Goal: Task Accomplishment & Management: Manage account settings

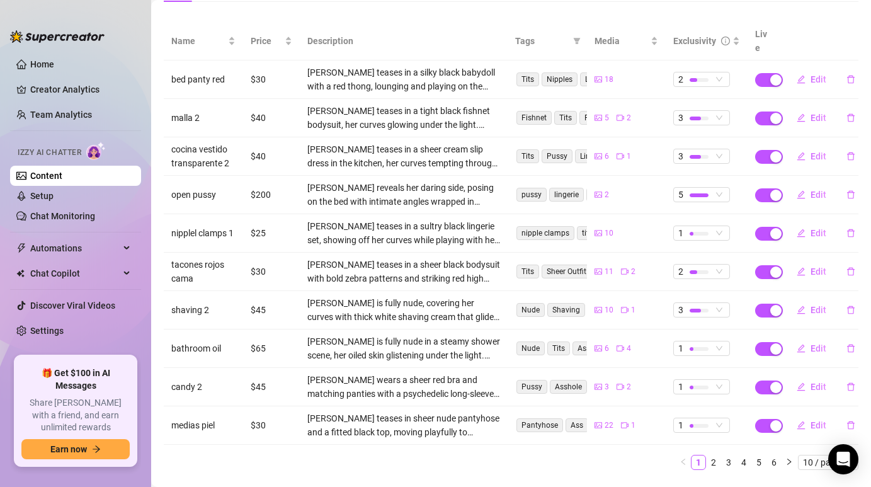
scroll to position [164, 0]
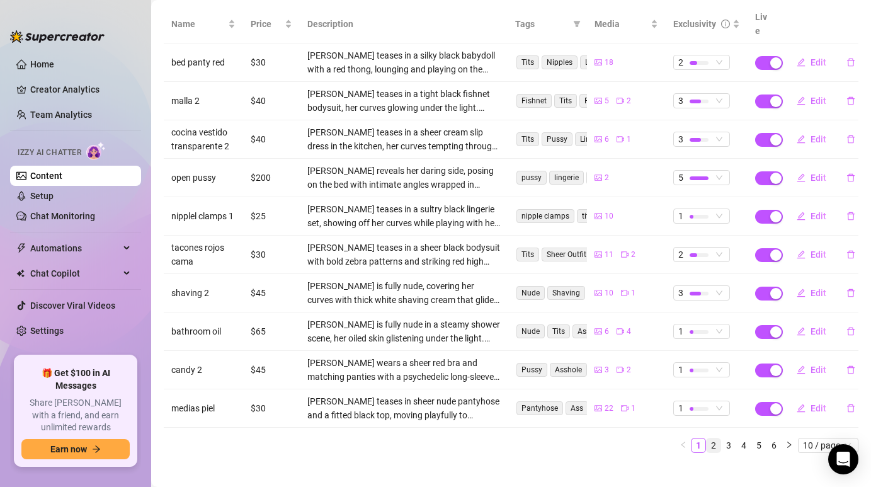
click at [710, 438] on link "2" at bounding box center [714, 445] width 14 height 14
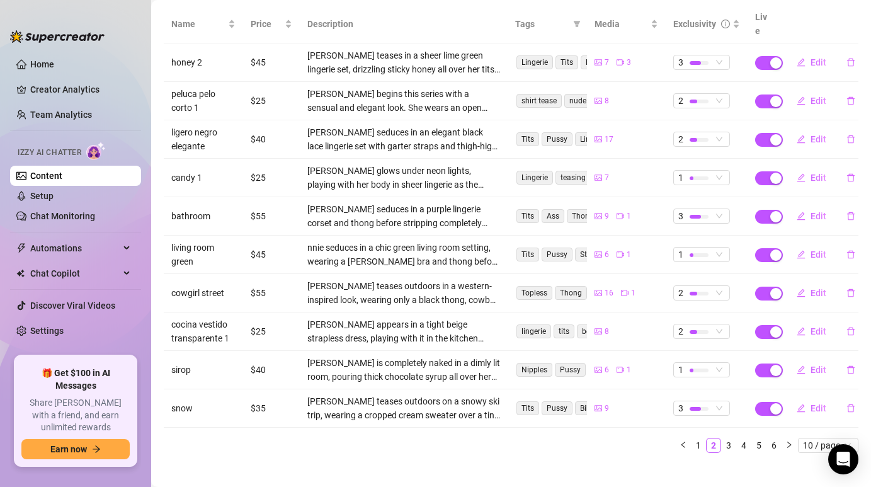
scroll to position [137, 0]
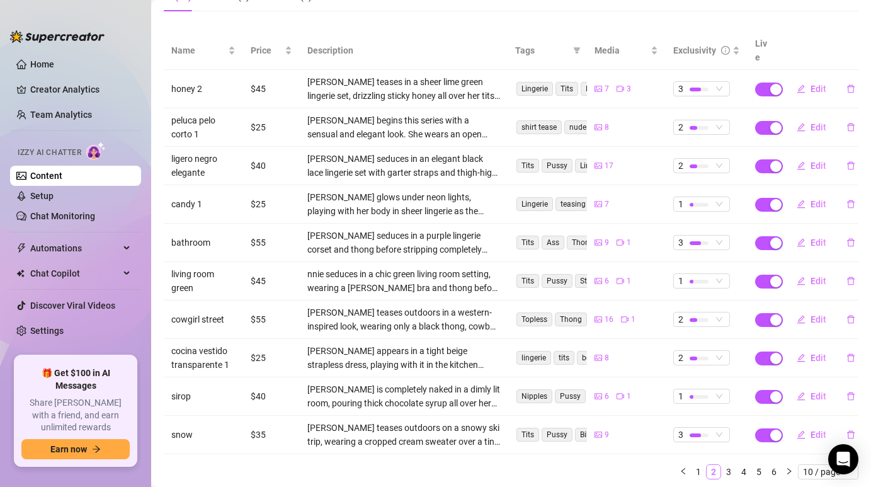
click at [708, 465] on link "2" at bounding box center [714, 472] width 14 height 14
click at [699, 465] on link "1" at bounding box center [699, 472] width 14 height 14
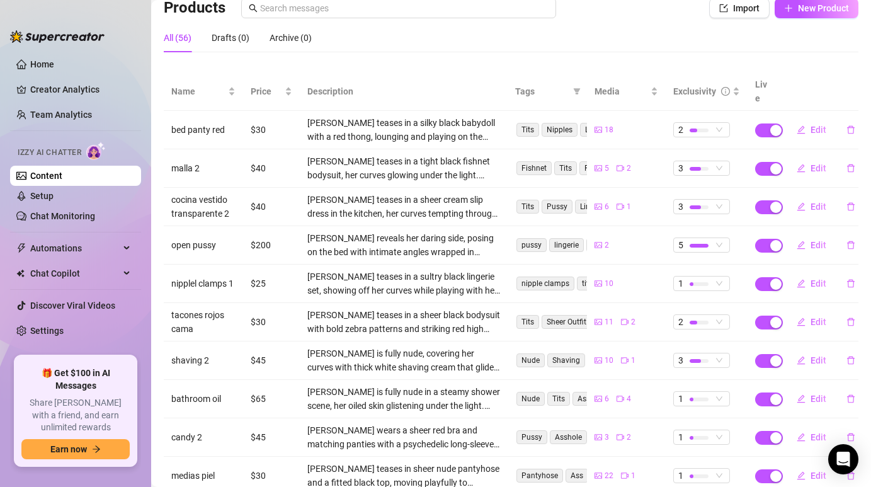
scroll to position [65, 0]
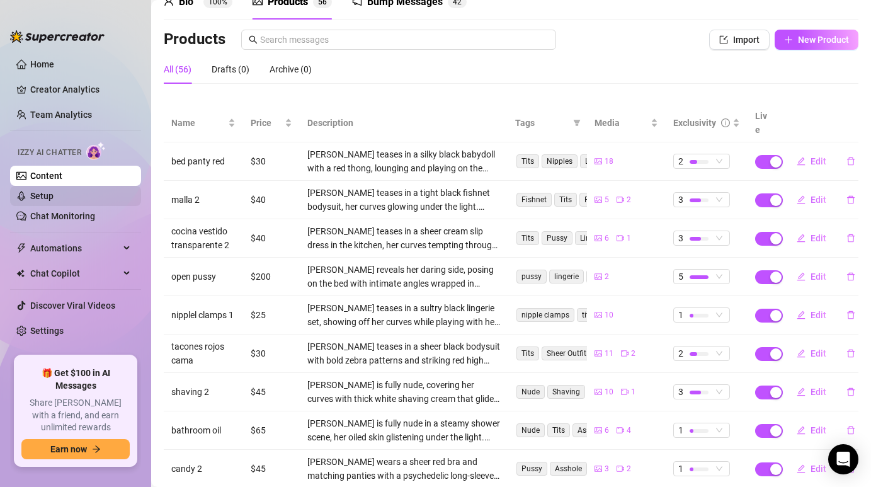
click at [54, 191] on link "Setup" at bounding box center [41, 196] width 23 height 10
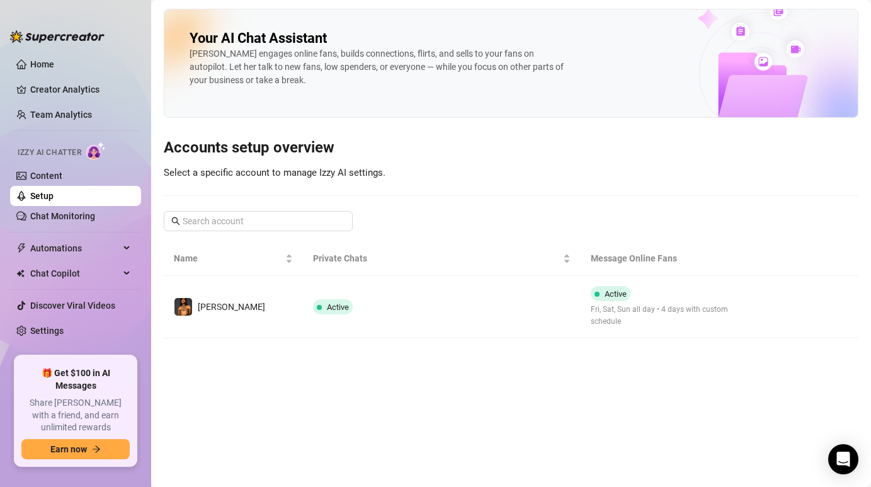
click at [54, 191] on link "Setup" at bounding box center [41, 196] width 23 height 10
click at [62, 171] on link "Content" at bounding box center [46, 176] width 32 height 10
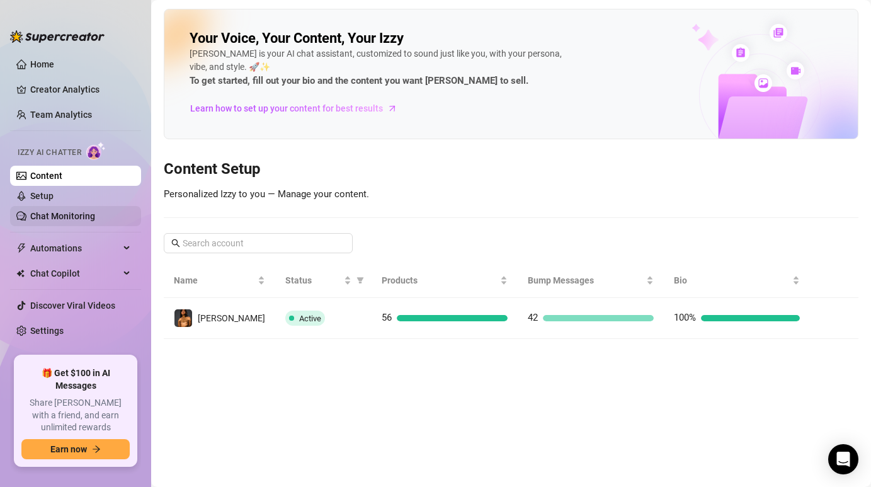
click at [58, 212] on link "Chat Monitoring" at bounding box center [62, 216] width 65 height 10
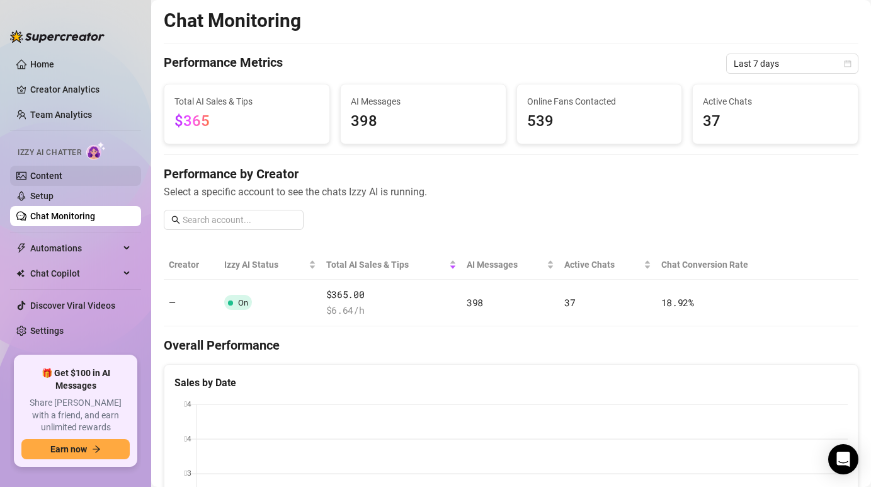
click at [59, 171] on link "Content" at bounding box center [46, 176] width 32 height 10
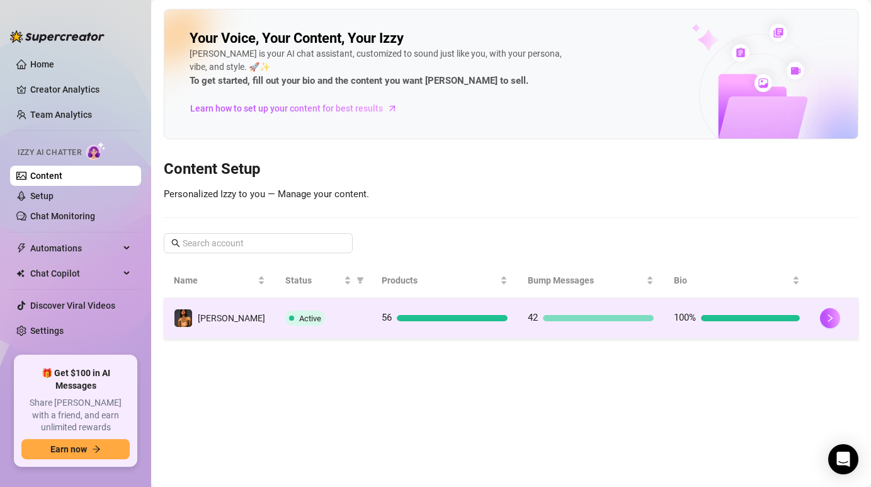
click at [300, 331] on td "Active" at bounding box center [323, 318] width 96 height 41
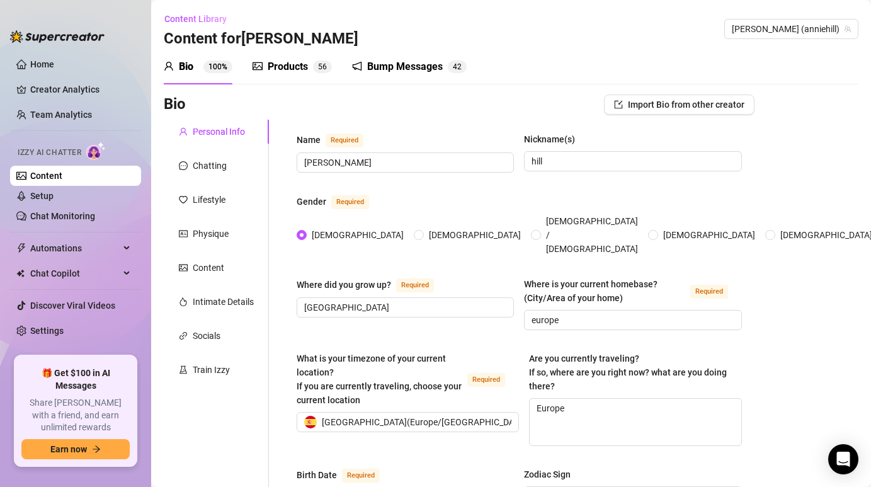
click at [404, 59] on div "Bump Messages" at bounding box center [405, 66] width 76 height 15
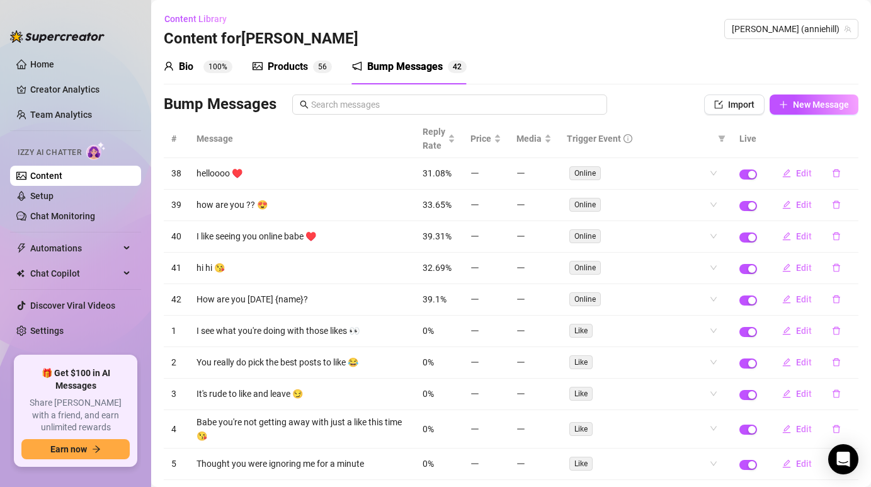
click at [309, 72] on div "Products 5 6" at bounding box center [292, 66] width 79 height 15
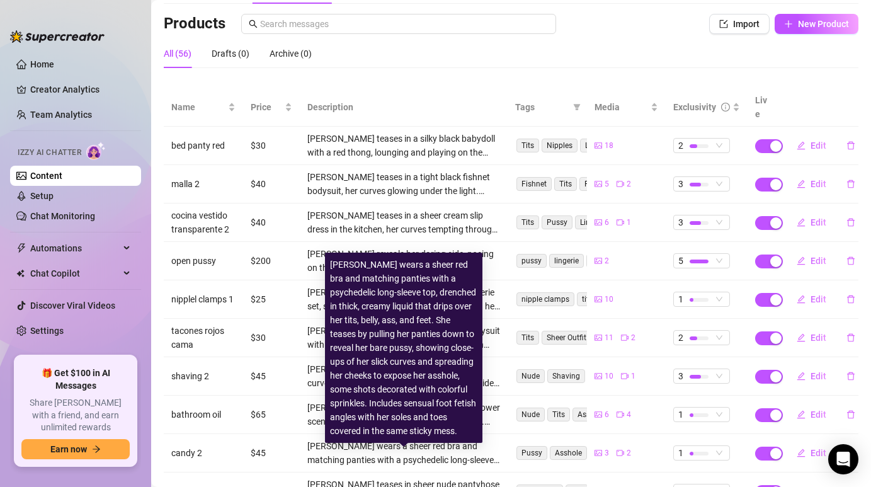
scroll to position [55, 0]
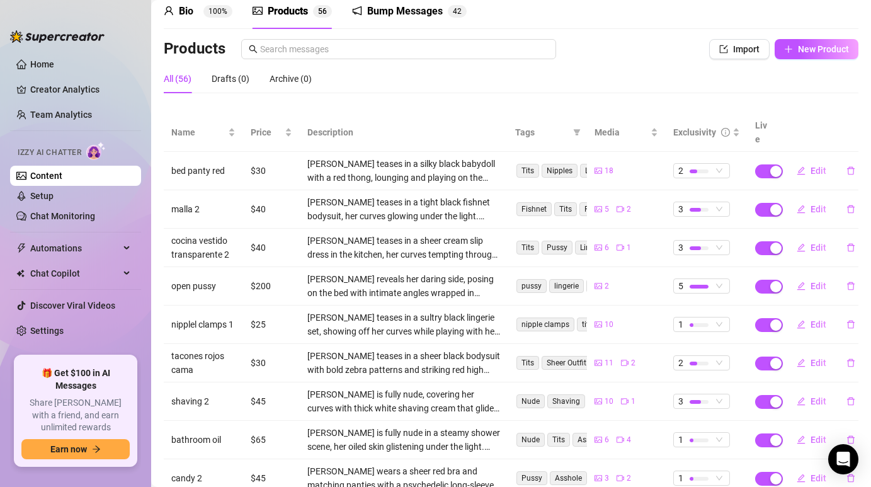
click at [372, 13] on div "Bump Messages" at bounding box center [405, 11] width 76 height 15
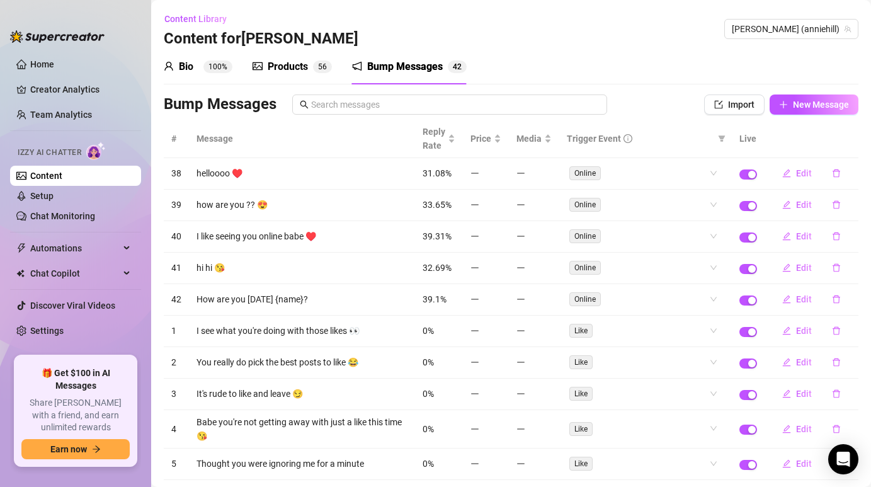
click at [295, 65] on div "Products" at bounding box center [288, 66] width 40 height 15
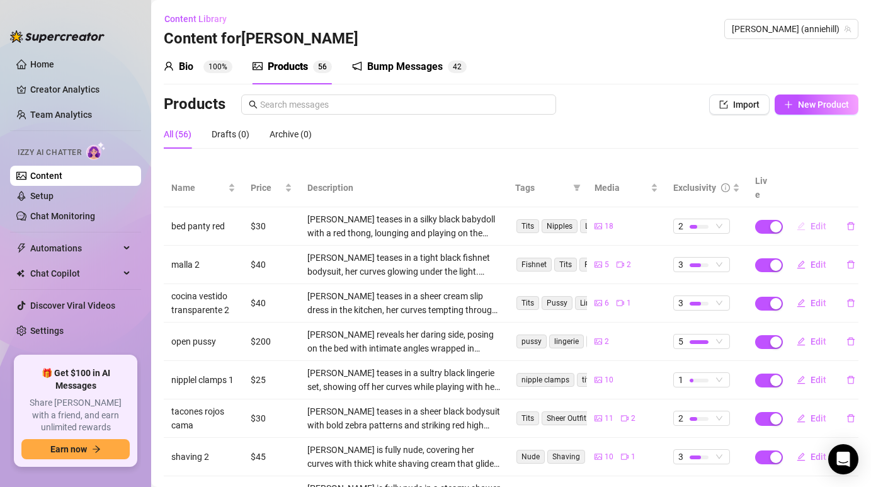
click at [811, 216] on button "Edit" at bounding box center [812, 226] width 50 height 20
type textarea "I was feeling playful in my red panties… do you want to see what I was up to in…"
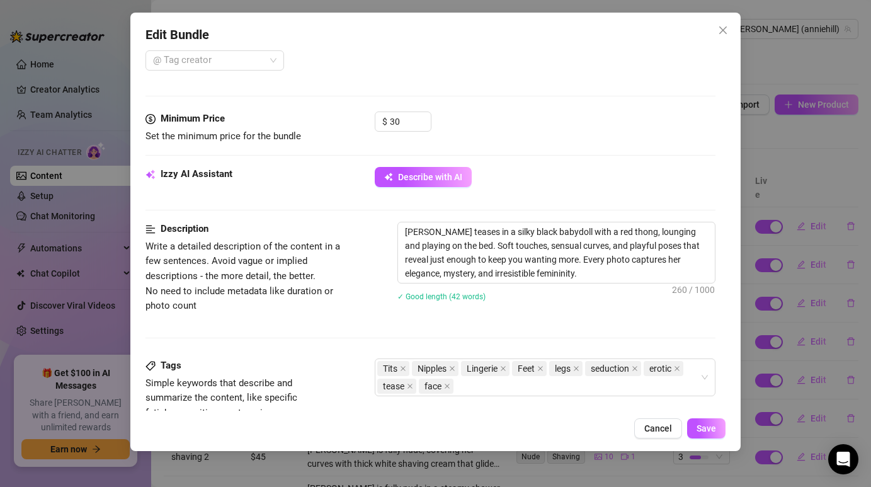
scroll to position [511, 0]
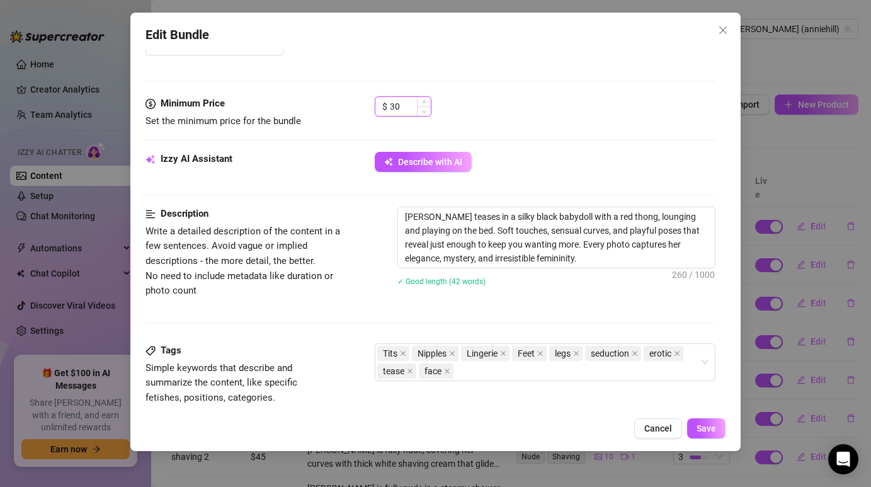
click at [410, 110] on input "30" at bounding box center [410, 106] width 41 height 19
type input "35"
click at [708, 430] on span "Save" at bounding box center [707, 428] width 20 height 10
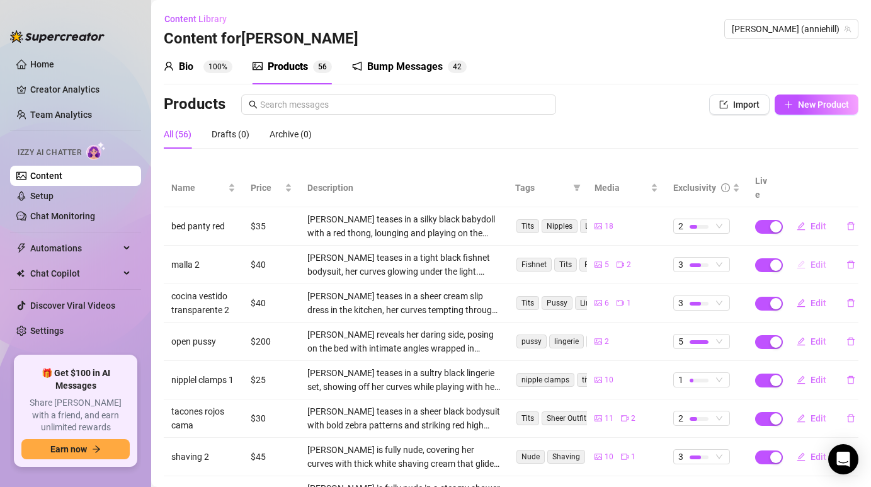
click at [824, 260] on span "Edit" at bounding box center [819, 265] width 16 height 10
type textarea "Caught in my fishnet… do you dare to get tangled up with me? 😈🔥"
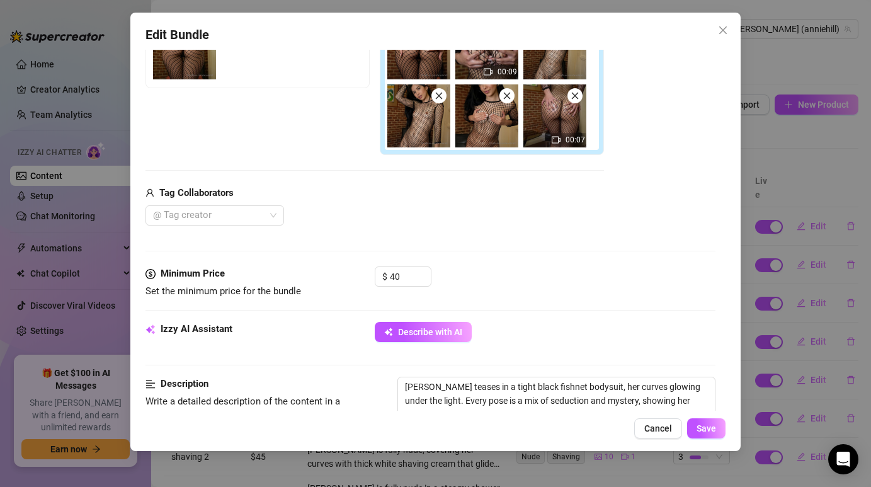
scroll to position [260, 0]
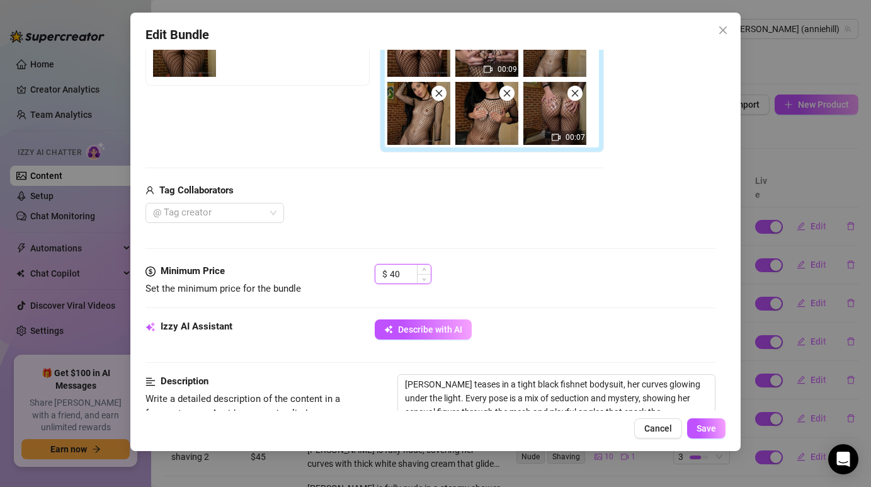
click at [400, 273] on input "40" at bounding box center [410, 274] width 41 height 19
type input "4"
type input "50"
click at [526, 255] on div "Media Add Media from Vault Free preview Pay to view 00:09 00:07 Tag Collaborato…" at bounding box center [430, 98] width 569 height 333
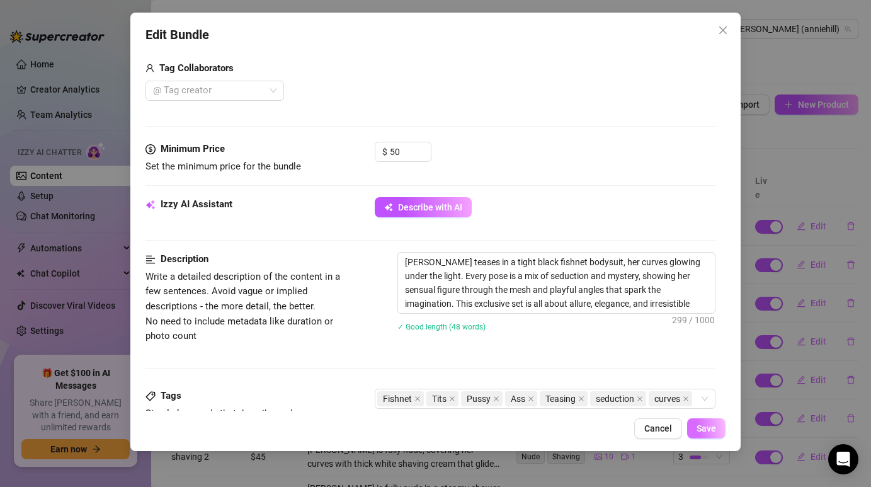
click at [704, 431] on span "Save" at bounding box center [707, 428] width 20 height 10
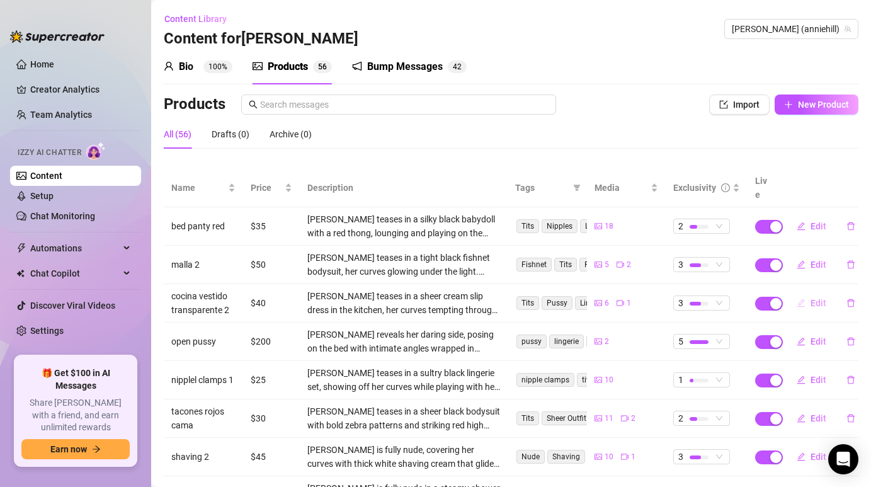
click at [816, 298] on span "Edit" at bounding box center [819, 303] width 16 height 10
type textarea "Caught playing in the kitchen… but this is just the beginning 🍷"
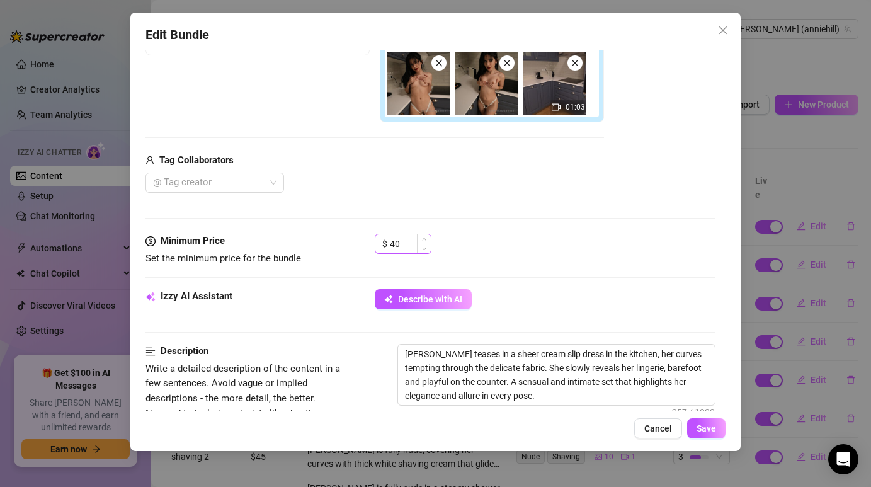
scroll to position [269, 0]
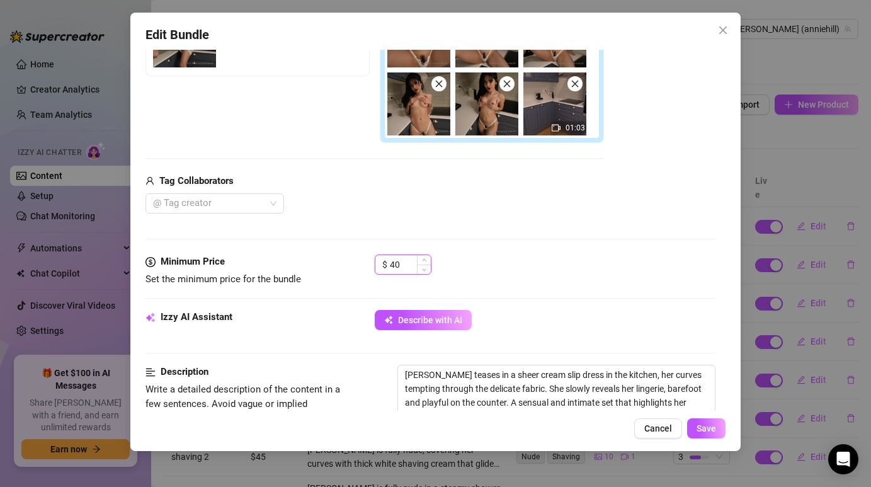
click at [402, 265] on input "40" at bounding box center [410, 264] width 41 height 19
type input "4"
type input "50"
click at [718, 430] on button "Save" at bounding box center [706, 428] width 38 height 20
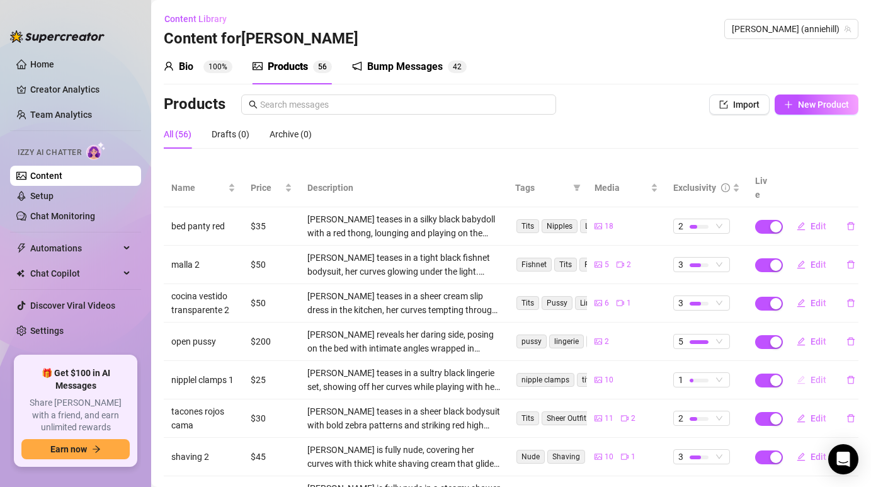
click at [816, 375] on span "Edit" at bounding box center [819, 380] width 16 height 10
type textarea "You’ve only seen the beginning… Part 2 is where it gets even hotter 🔥"
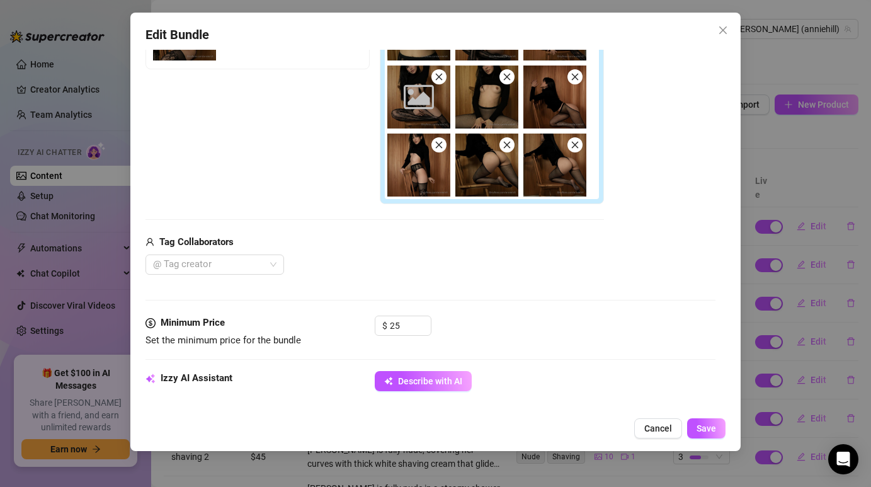
scroll to position [275, 0]
click at [399, 334] on input "25" at bounding box center [410, 326] width 41 height 19
type input "2"
type input "35"
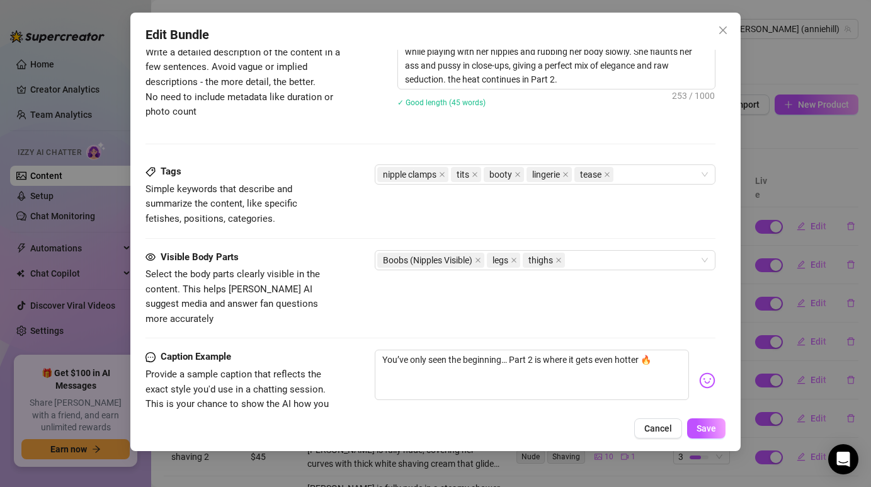
scroll to position [854, 0]
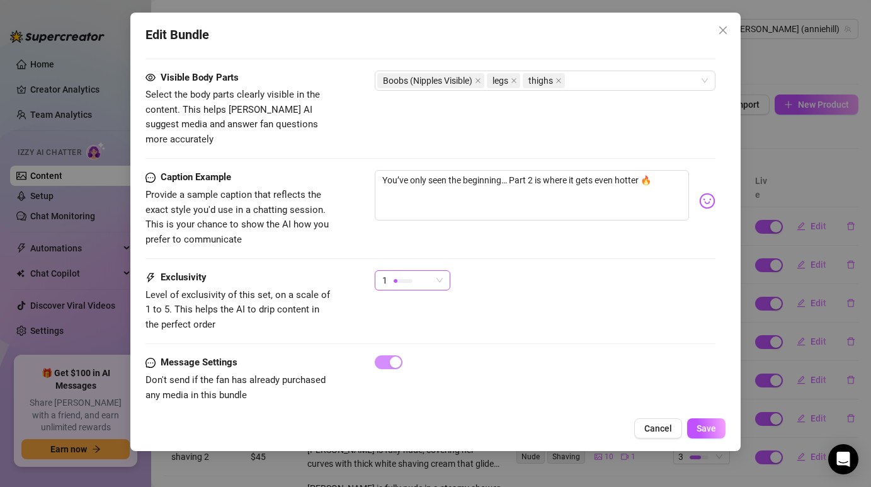
click at [427, 272] on div "1" at bounding box center [406, 280] width 49 height 19
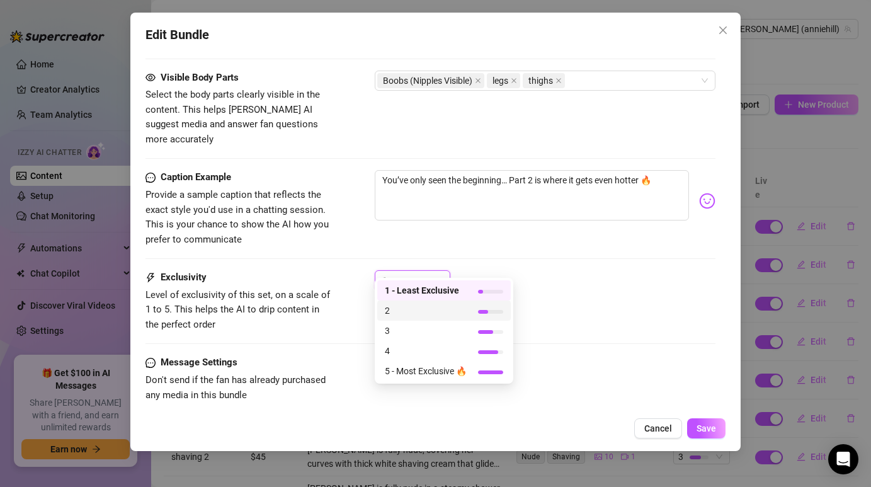
click at [427, 305] on span "2" at bounding box center [426, 311] width 82 height 14
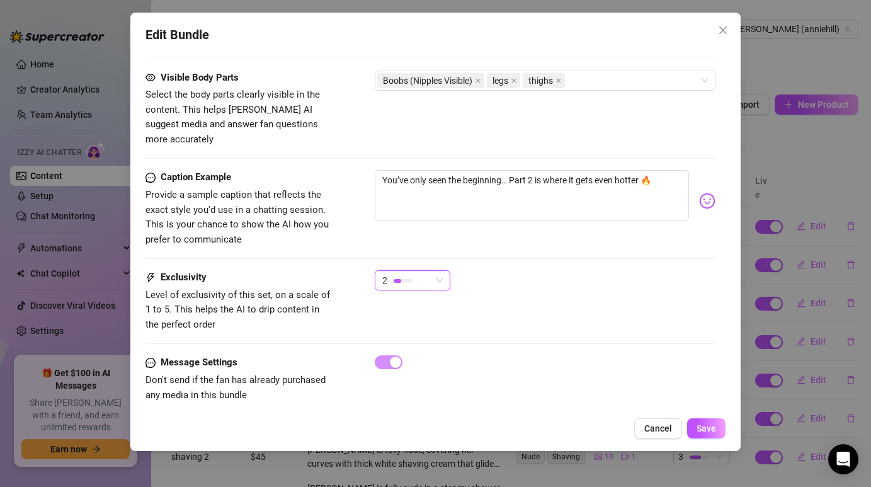
click at [722, 439] on div "Edit Bundle Account [PERSON_NAME] (@anniehill) Name Name is for your internal o…" at bounding box center [435, 232] width 610 height 438
click at [716, 432] on button "Save" at bounding box center [706, 428] width 38 height 20
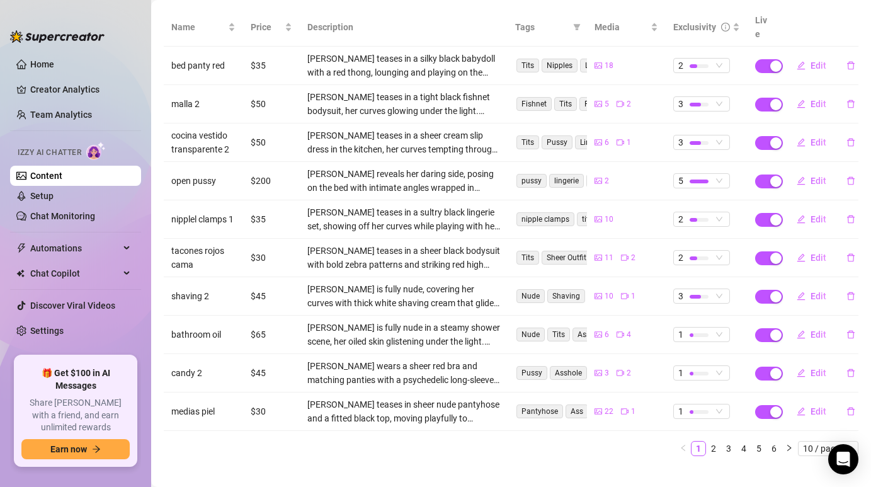
scroll to position [164, 0]
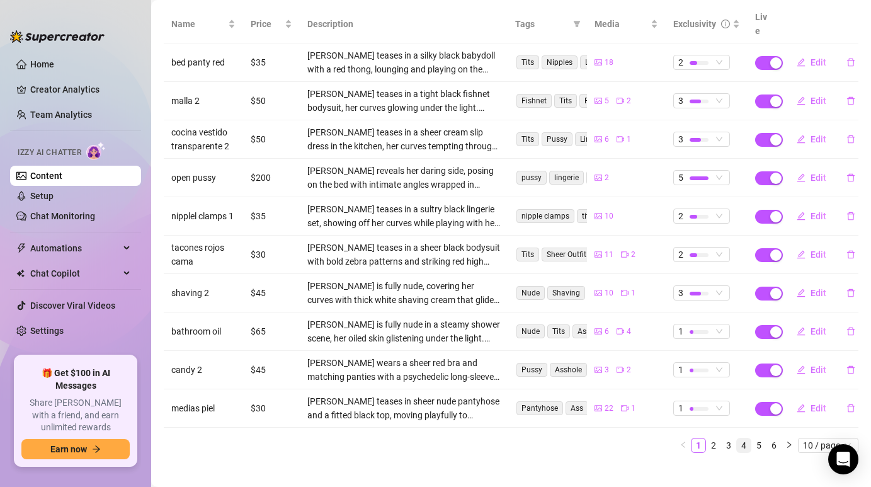
click at [745, 438] on link "4" at bounding box center [744, 445] width 14 height 14
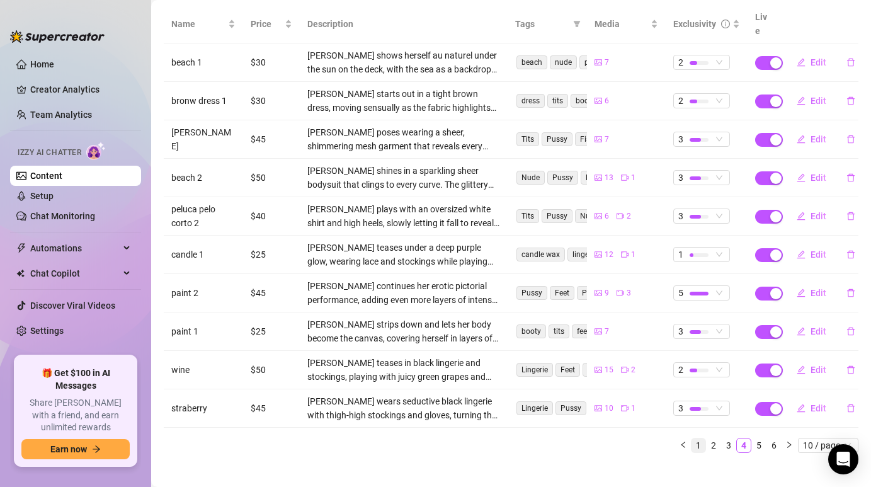
click at [694, 438] on li "1" at bounding box center [698, 445] width 15 height 15
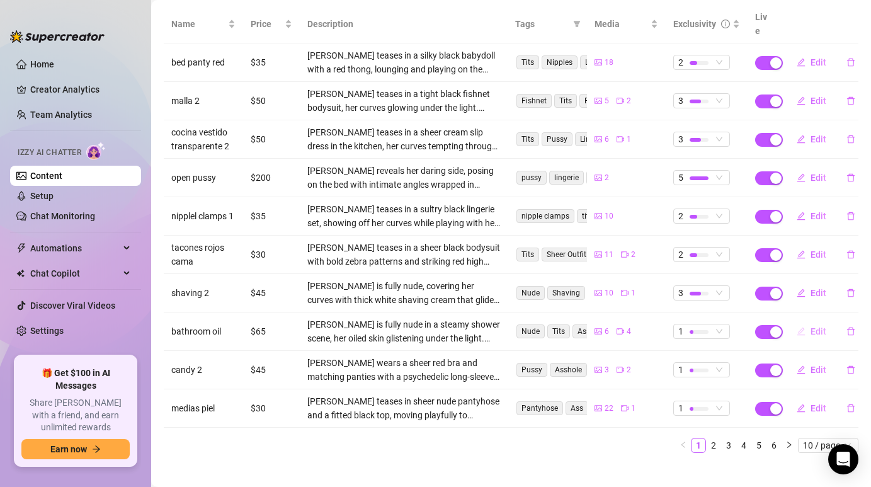
click at [818, 326] on span "Edit" at bounding box center [819, 331] width 16 height 10
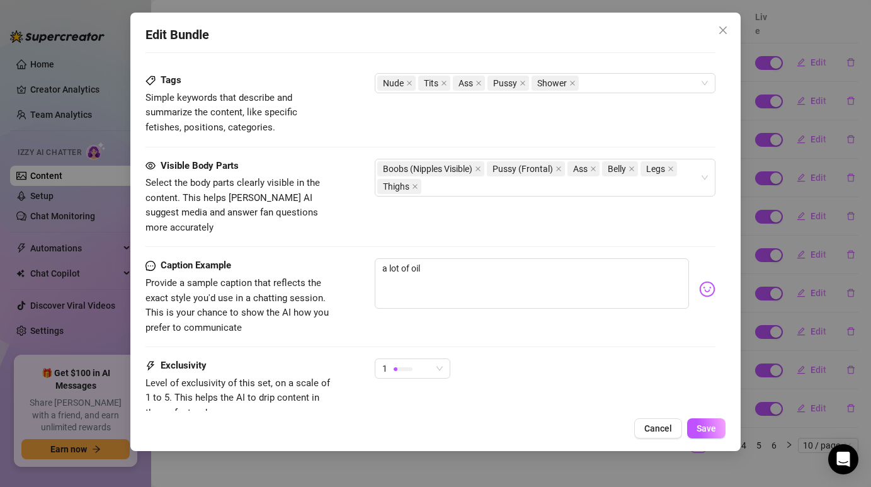
scroll to position [783, 0]
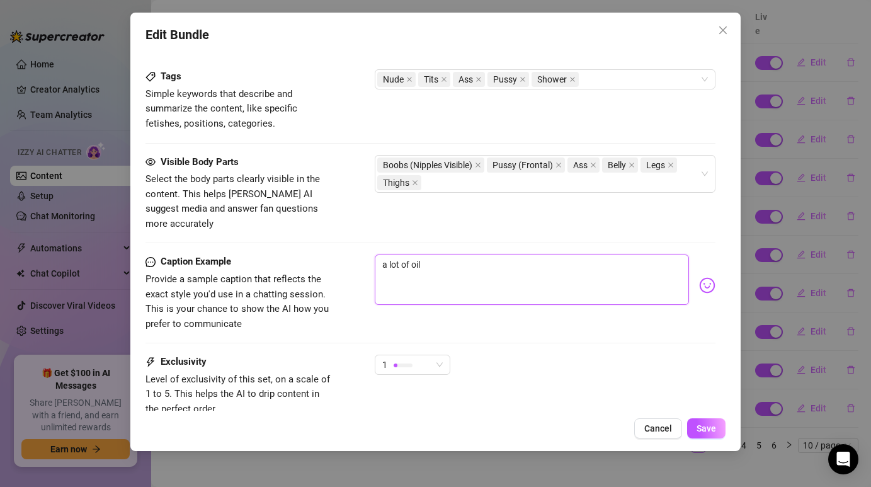
click at [457, 254] on textarea "a lot of oil" at bounding box center [532, 279] width 314 height 50
click at [441, 355] on span "1" at bounding box center [412, 364] width 60 height 19
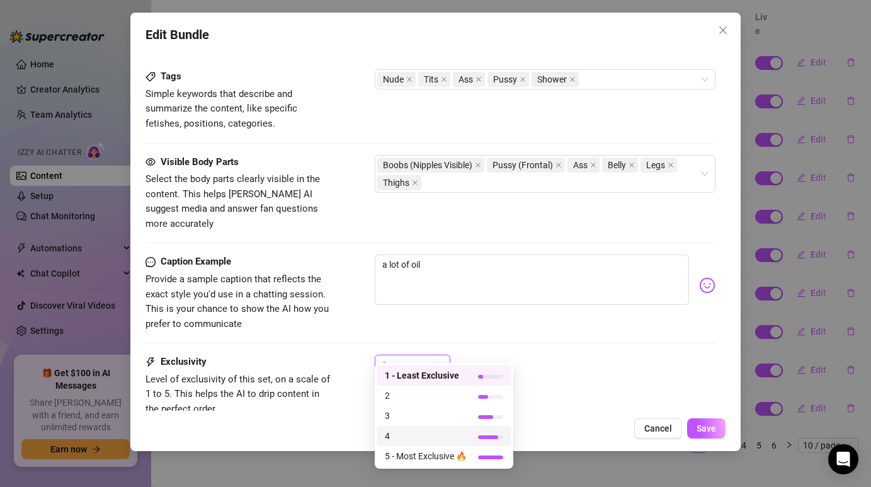
click at [433, 428] on div "4" at bounding box center [444, 436] width 134 height 20
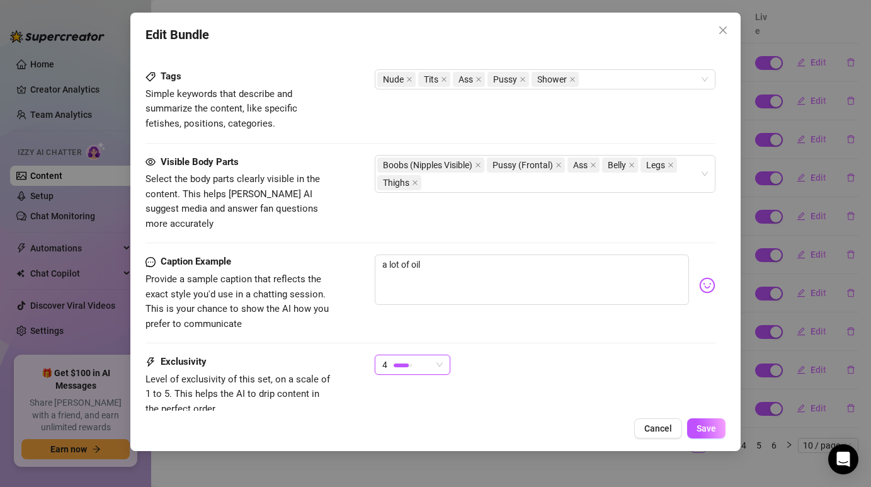
click at [477, 331] on div "Caption Example Provide a sample caption that reflects the exact style you'd us…" at bounding box center [430, 304] width 569 height 100
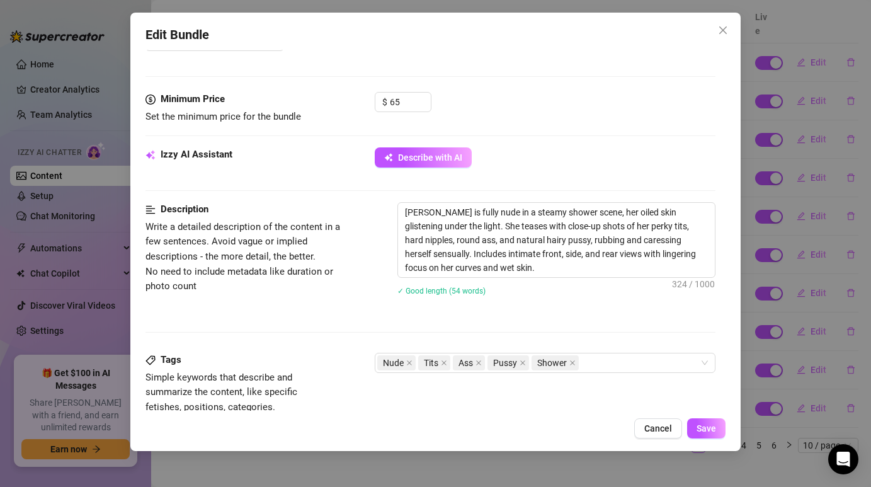
scroll to position [826, 0]
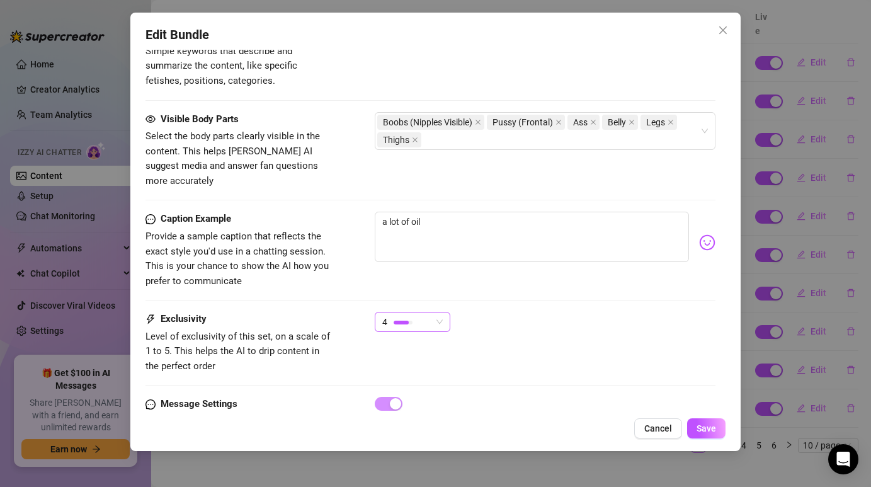
click at [430, 314] on div "4" at bounding box center [406, 321] width 49 height 19
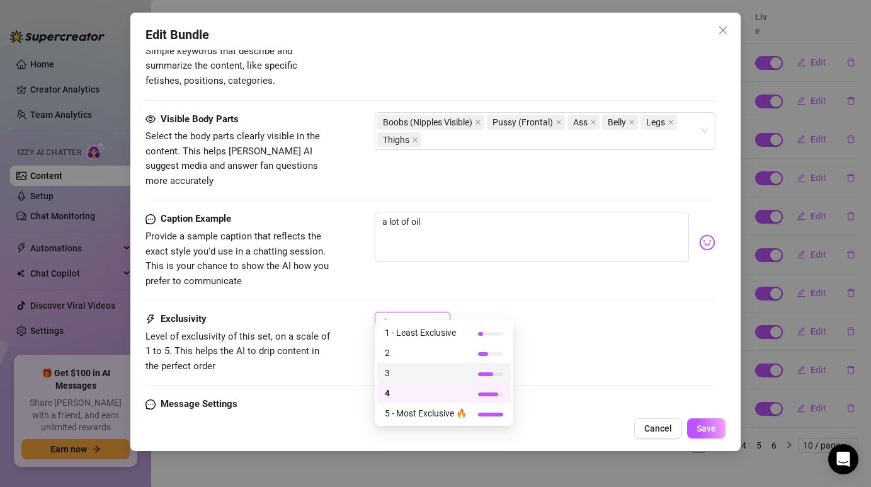
click at [432, 375] on span "3" at bounding box center [426, 373] width 82 height 14
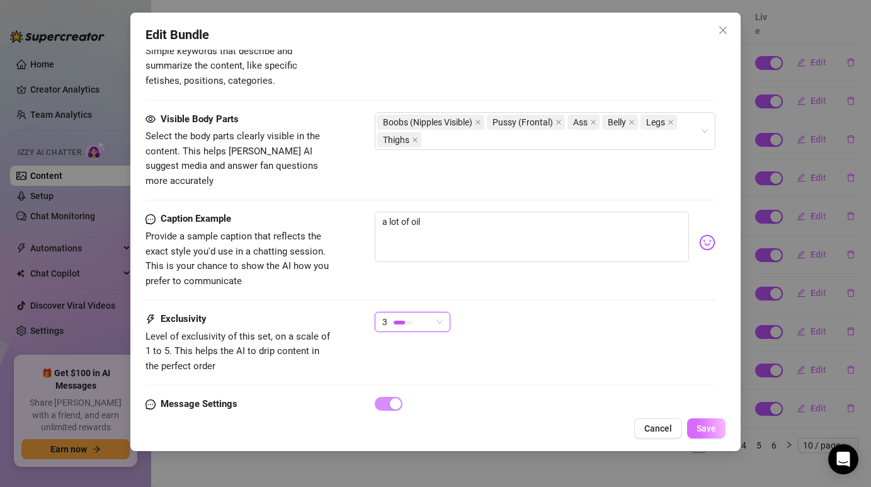
click at [705, 422] on button "Save" at bounding box center [706, 428] width 38 height 20
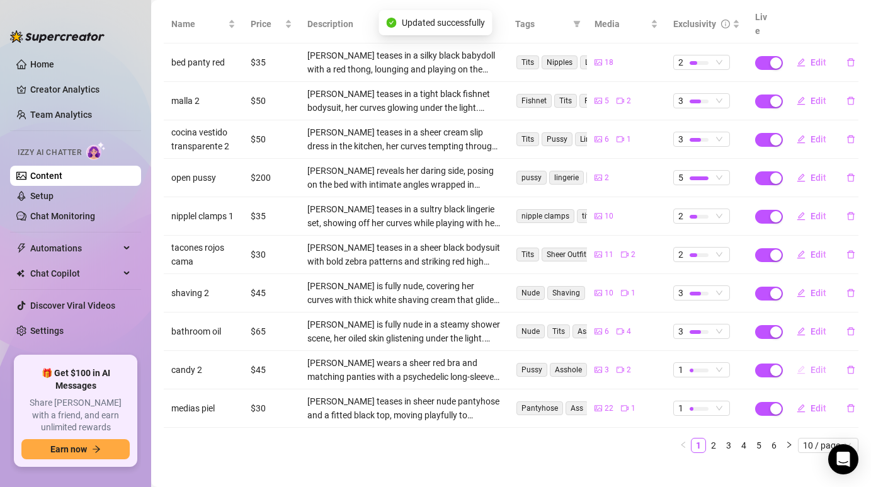
click at [808, 360] on button "Edit" at bounding box center [812, 370] width 50 height 20
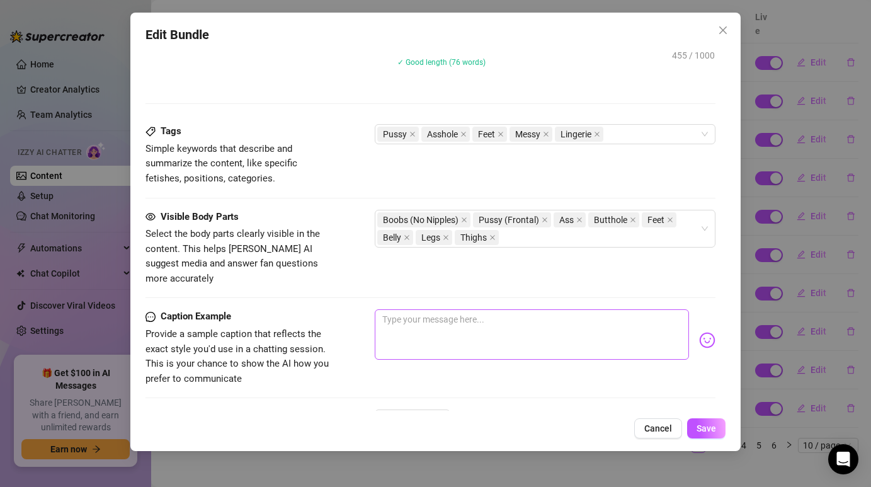
scroll to position [813, 0]
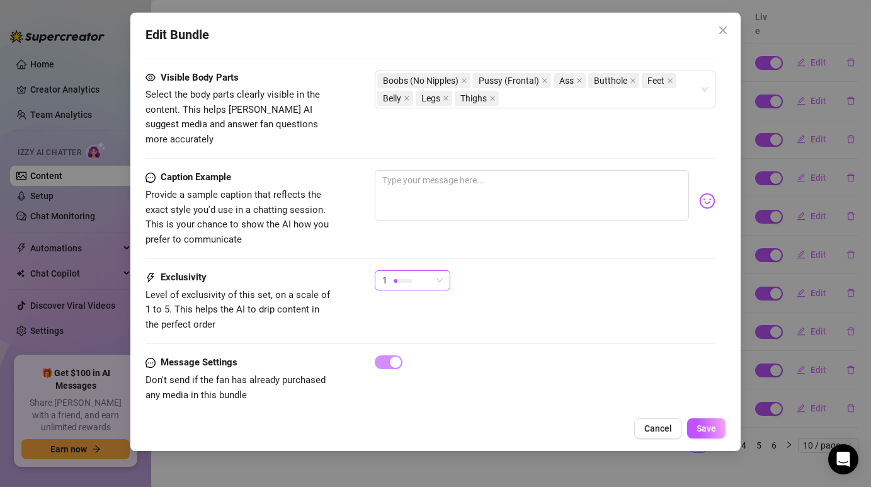
click at [423, 275] on div "1" at bounding box center [413, 285] width 76 height 31
click at [427, 271] on div "1" at bounding box center [406, 280] width 49 height 19
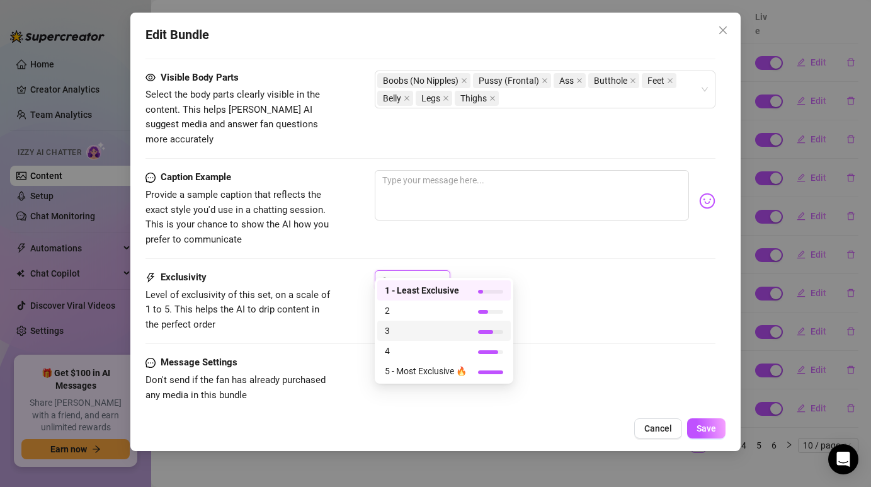
click at [437, 326] on span "3" at bounding box center [426, 331] width 82 height 14
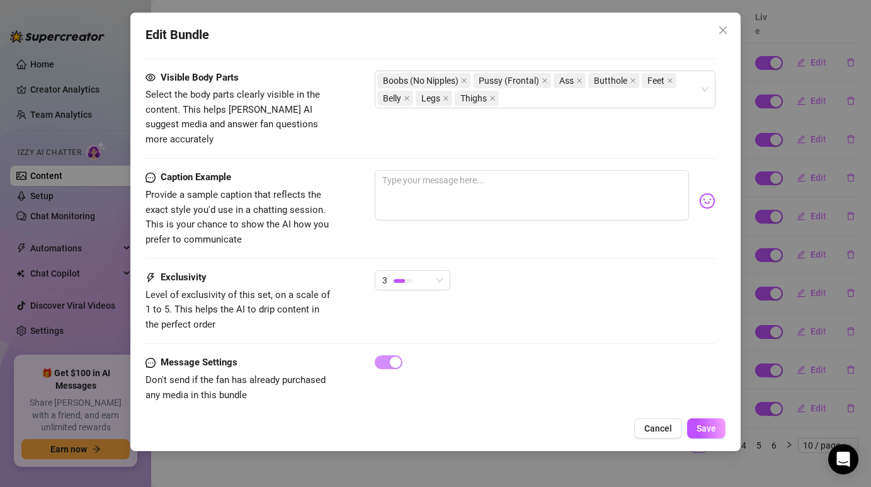
click at [488, 270] on div "3" at bounding box center [545, 285] width 340 height 31
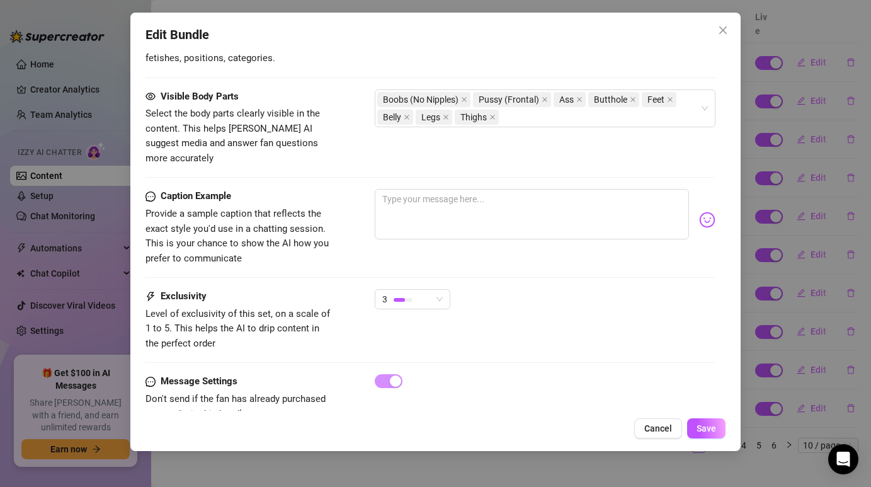
scroll to position [799, 0]
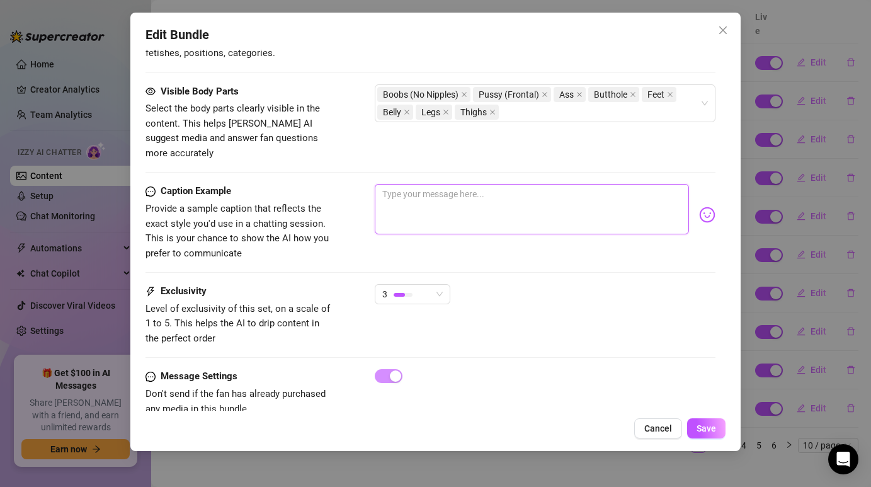
click at [483, 184] on textarea at bounding box center [532, 209] width 314 height 50
paste textarea "¿Listo para [PERSON_NAME] cada gota de mi cuerpo? 💦 Este show está [PERSON_NAME…"
type textarea "¿Listo para [PERSON_NAME] cada gota de mi cuerpo? 💦 Este show está [PERSON_NAME…"
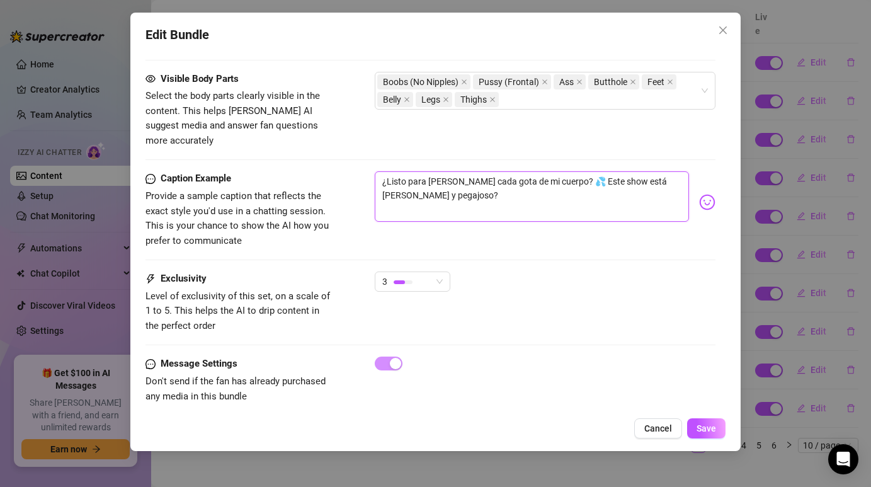
scroll to position [813, 0]
click at [433, 173] on textarea "¿Listo para [PERSON_NAME] cada gota de mi cuerpo? 💦 Este show está [PERSON_NAME…" at bounding box center [532, 195] width 314 height 50
type textarea "¿Listo para [PERSON_NAME] cada gota de mi cuerpo? 💦 Este show está [PERSON_NAME…"
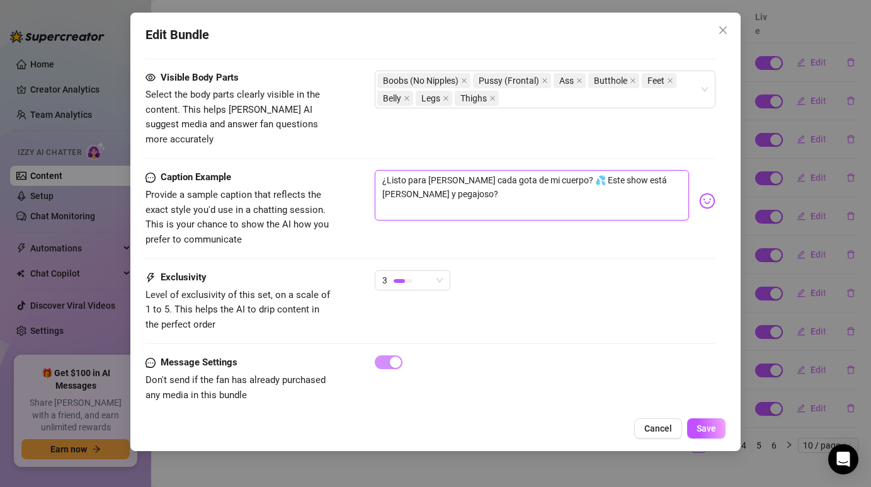
click at [436, 197] on textarea "¿Listo para [PERSON_NAME] cada gota de mi cuerpo? 💦 Este show está [PERSON_NAME…" at bounding box center [532, 195] width 314 height 50
type textarea "Type your message here..."
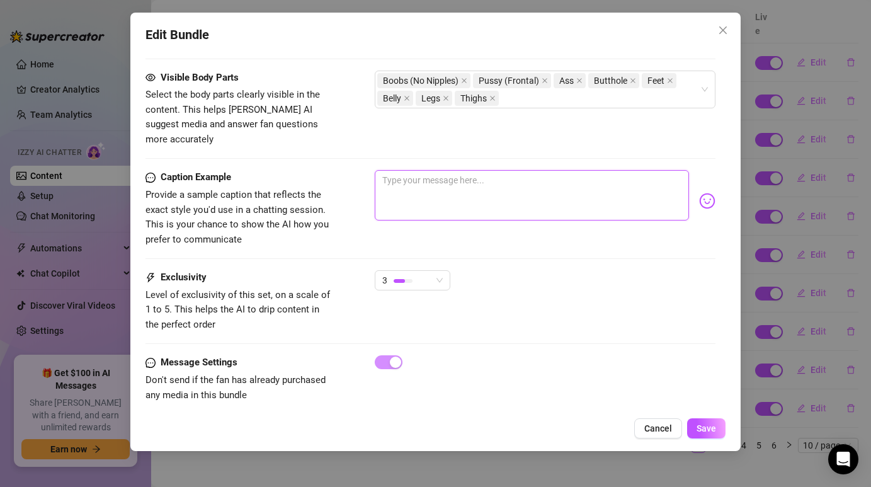
paste textarea "Ready to lick every drop off my body? 💦 This show is so sweet and sticky!"
type textarea "Ready to lick every drop off my body? 💦 This show is so sweet and sticky!"
click at [483, 204] on textarea "Ready to lick every drop off my body? 💦 This show is so sweet and sticky!" at bounding box center [532, 195] width 314 height 50
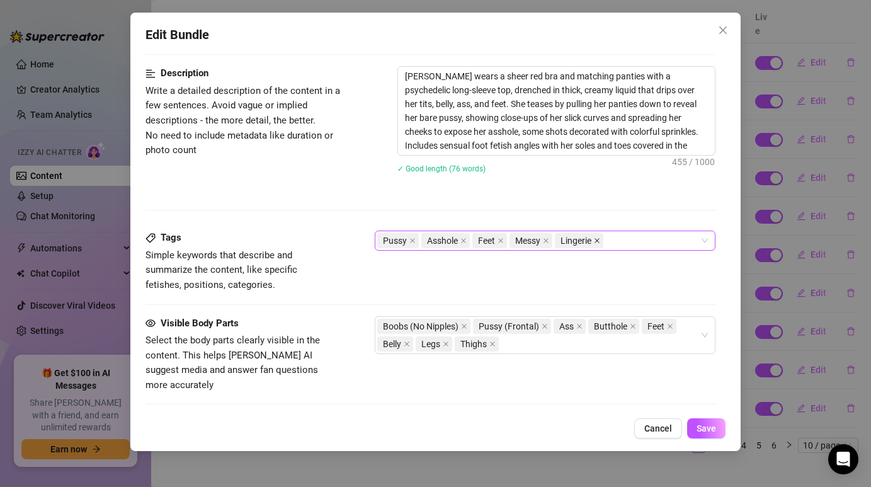
scroll to position [560, 0]
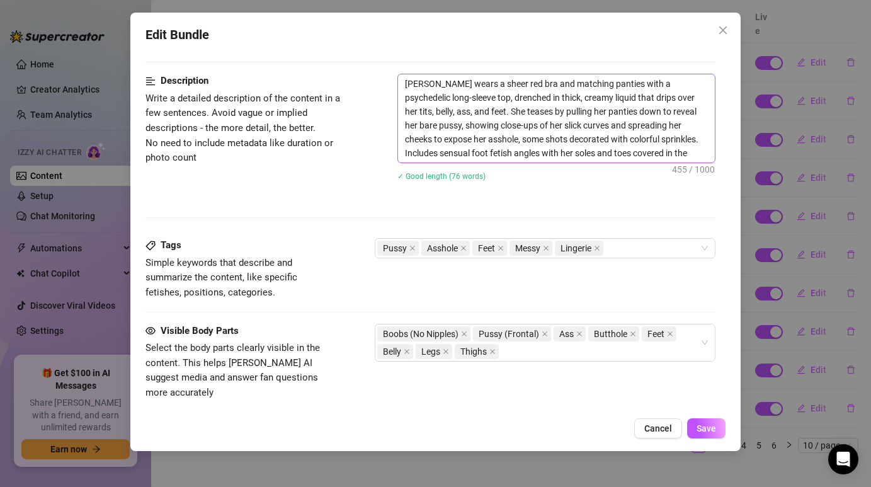
type textarea "Ready to lick every drop off my body? 💦 This show is so sweet and sticky!"
click at [530, 137] on textarea "[PERSON_NAME] wears a sheer red bra and matching panties with a psychedelic lon…" at bounding box center [556, 118] width 316 height 88
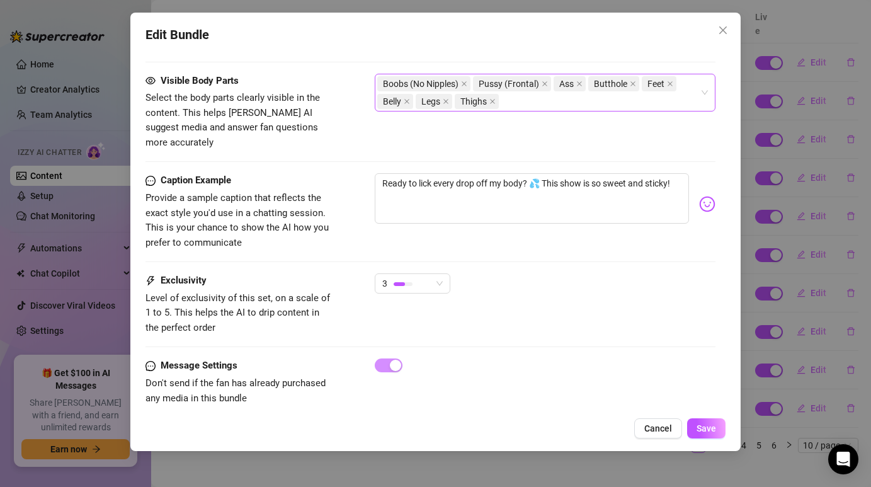
scroll to position [813, 0]
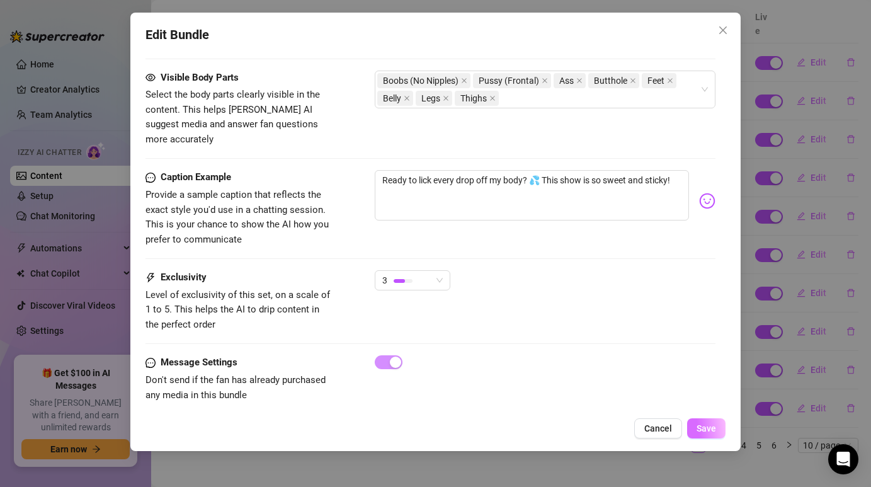
click at [705, 431] on span "Save" at bounding box center [707, 428] width 20 height 10
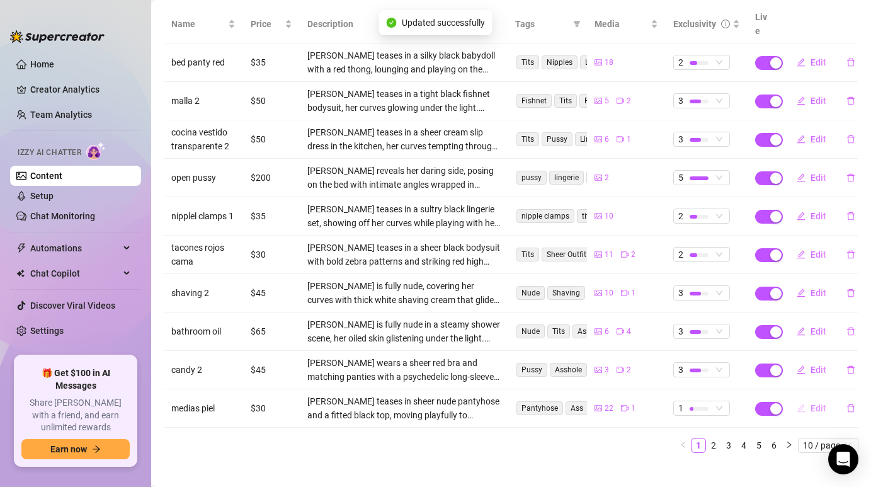
click at [810, 398] on button "Edit" at bounding box center [812, 408] width 50 height 20
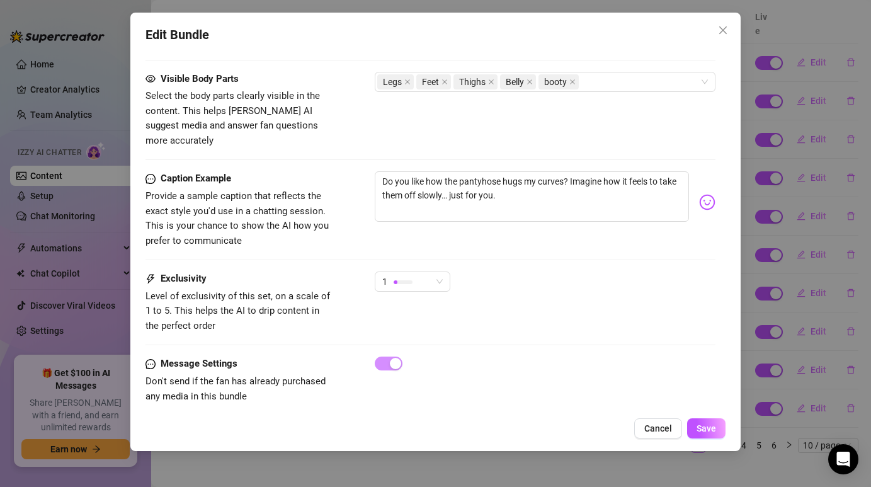
scroll to position [884, 0]
click at [446, 270] on div "1" at bounding box center [413, 280] width 76 height 20
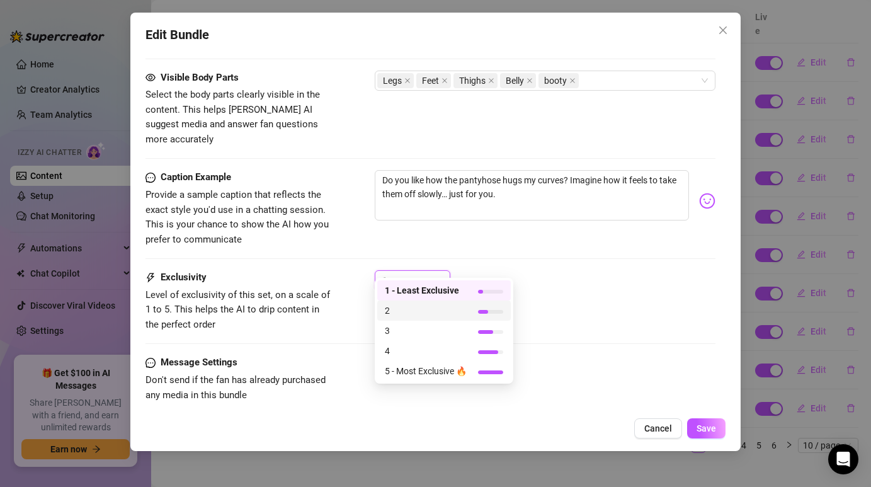
click at [428, 307] on span "2" at bounding box center [426, 311] width 82 height 14
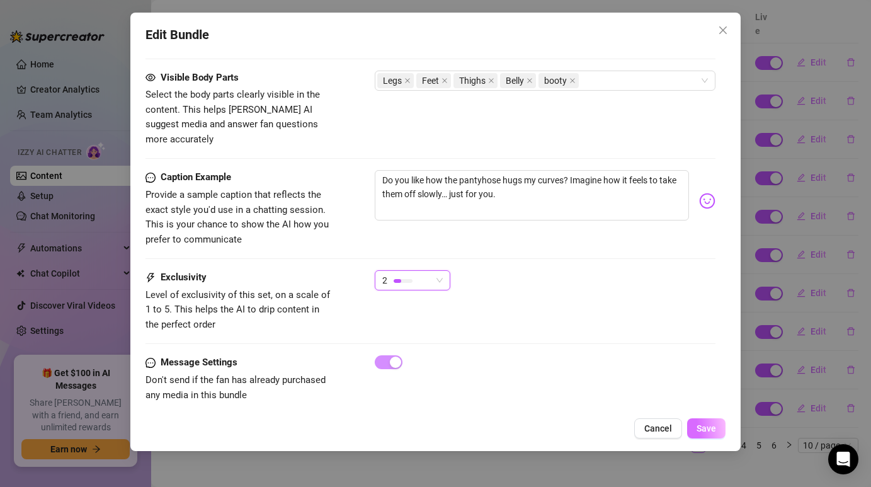
click at [716, 438] on button "Save" at bounding box center [706, 428] width 38 height 20
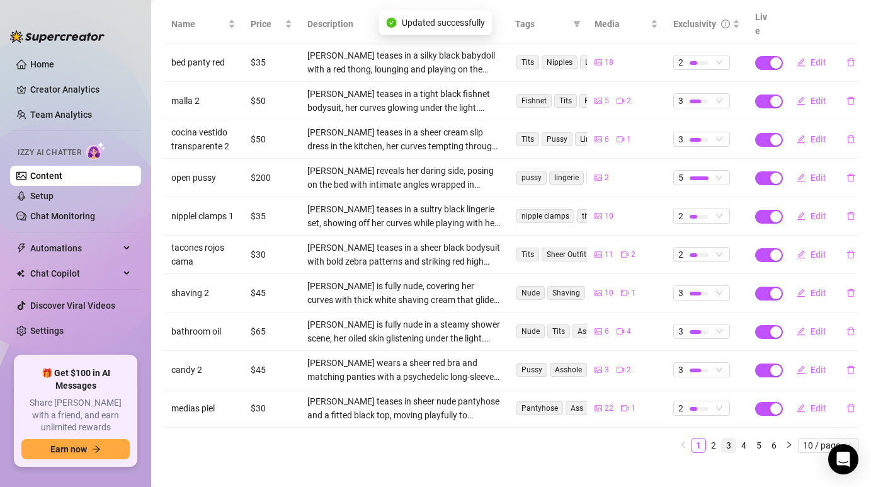
click at [727, 438] on link "3" at bounding box center [729, 445] width 14 height 14
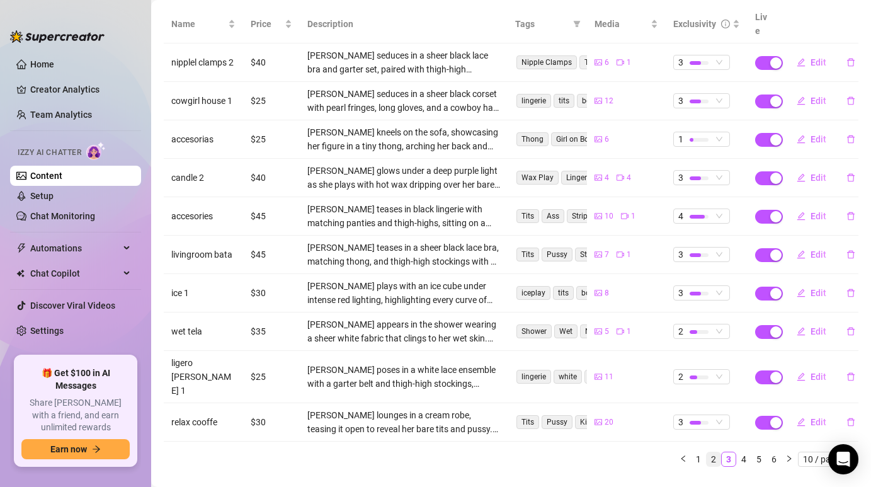
click at [711, 452] on link "2" at bounding box center [714, 459] width 14 height 14
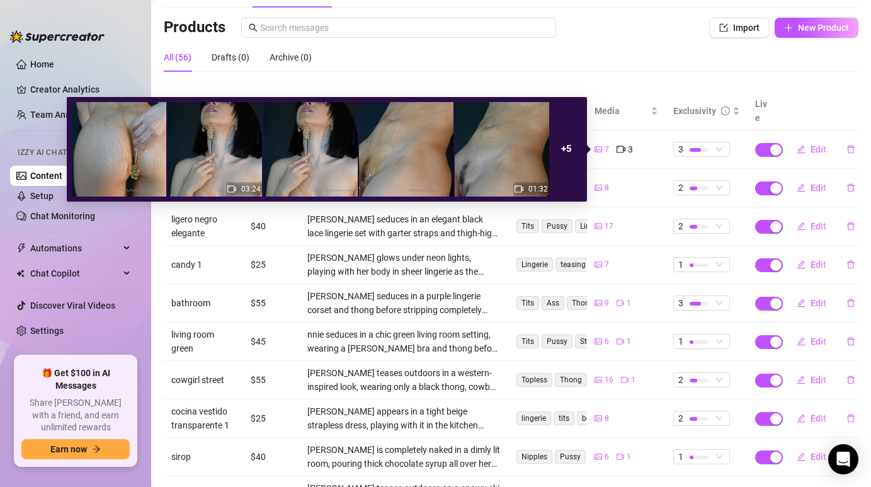
scroll to position [93, 0]
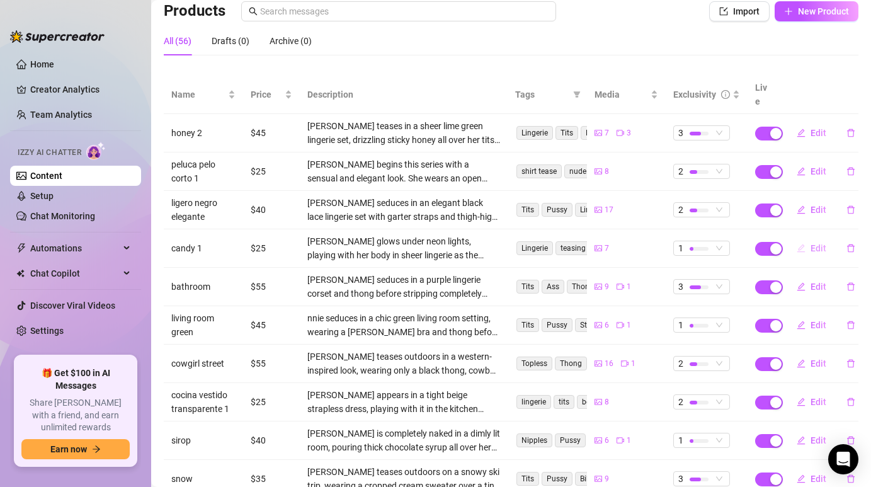
click at [810, 238] on button "Edit" at bounding box center [812, 248] width 50 height 20
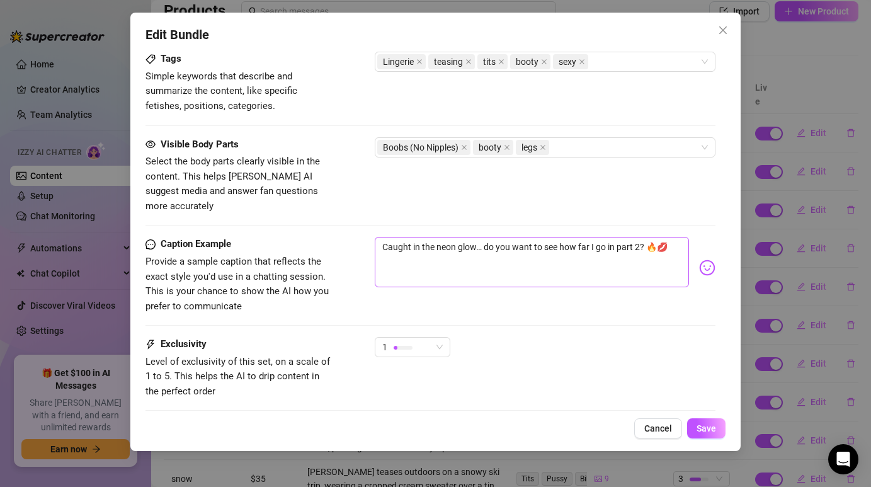
scroll to position [748, 0]
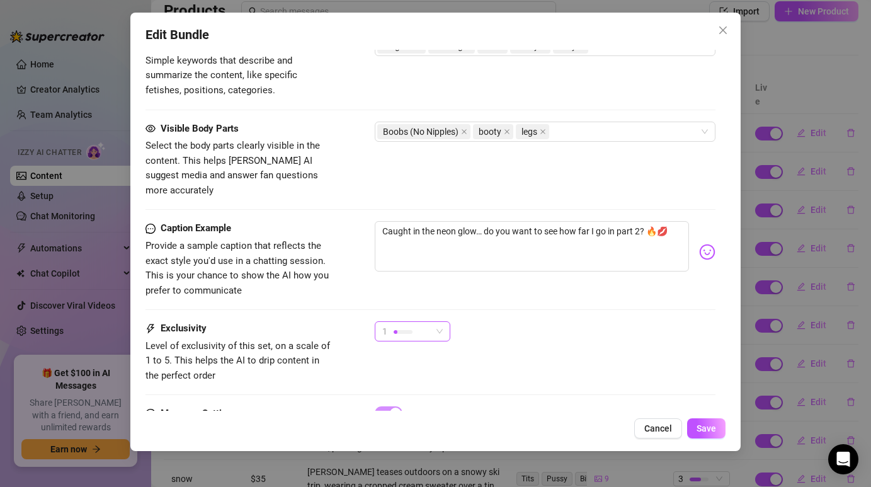
click at [436, 322] on span "1" at bounding box center [412, 331] width 60 height 19
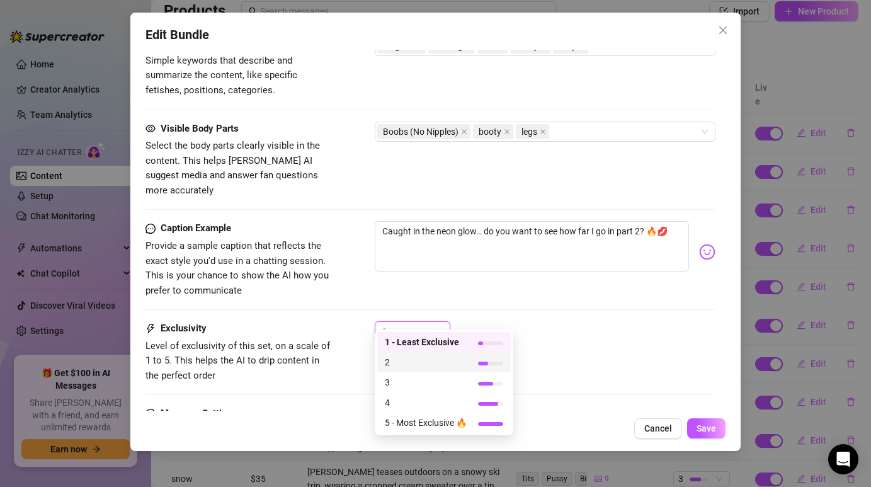
click at [448, 361] on span "2" at bounding box center [426, 362] width 82 height 14
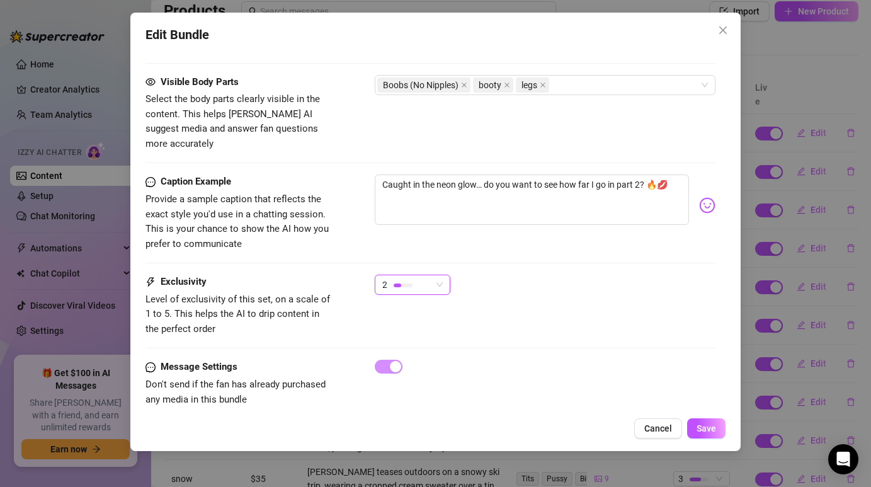
scroll to position [797, 0]
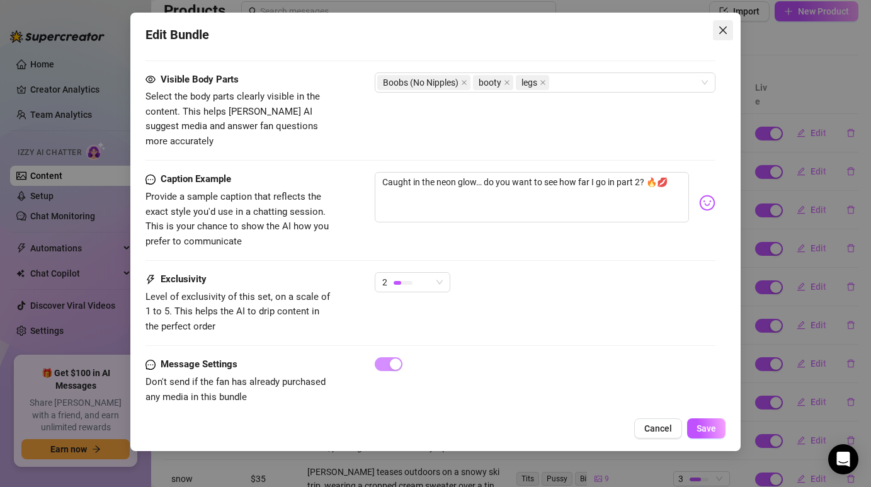
click at [721, 23] on button "Close" at bounding box center [723, 30] width 20 height 20
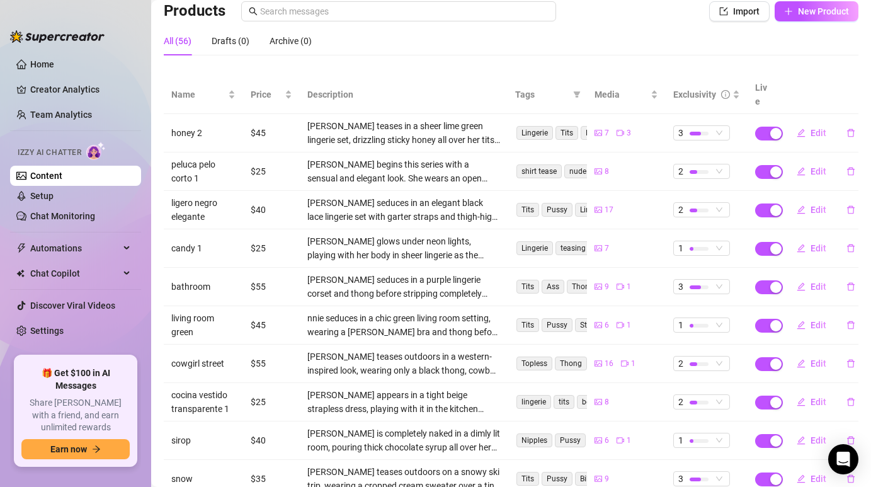
scroll to position [164, 0]
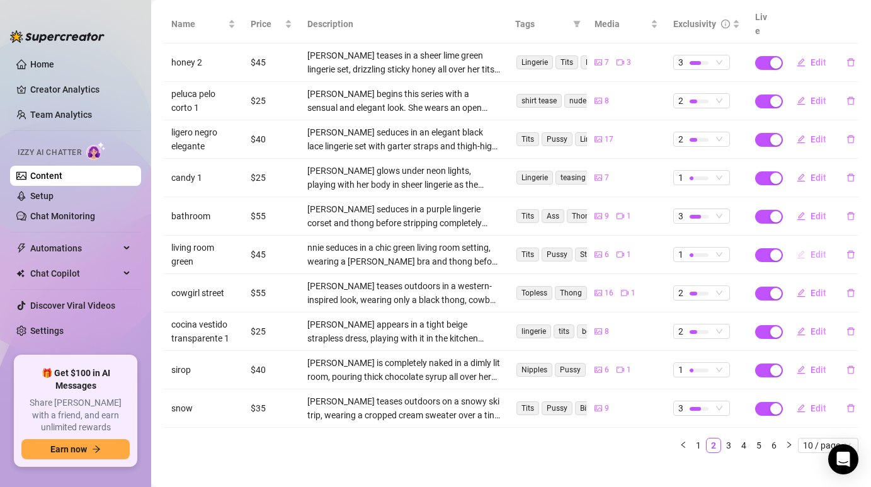
click at [819, 249] on span "Edit" at bounding box center [819, 254] width 16 height 10
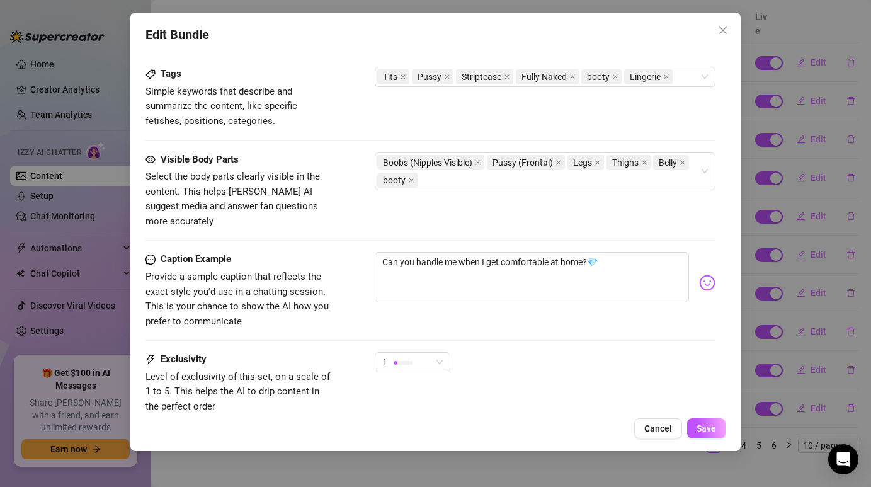
scroll to position [726, 0]
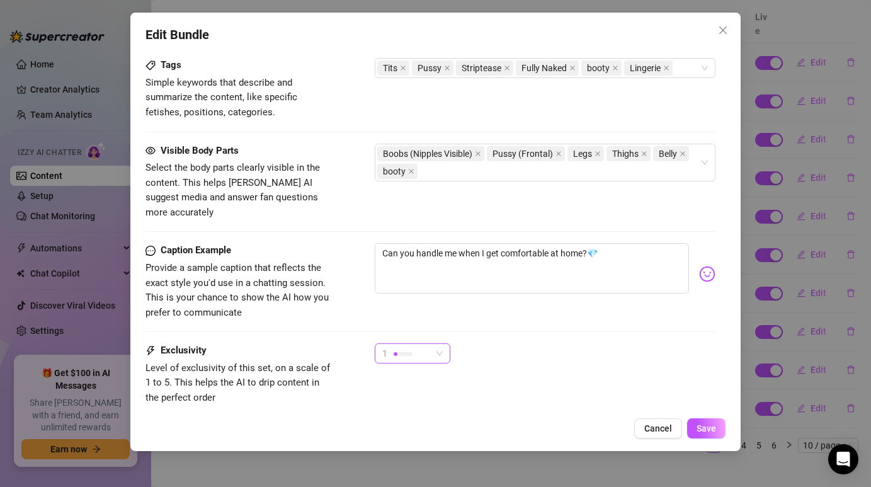
click at [416, 344] on div "1" at bounding box center [406, 353] width 49 height 19
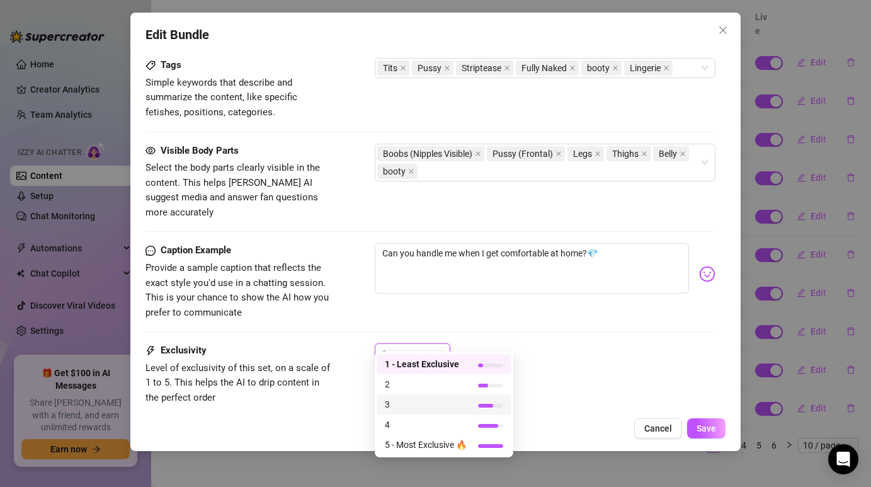
click at [415, 400] on span "3" at bounding box center [426, 404] width 82 height 14
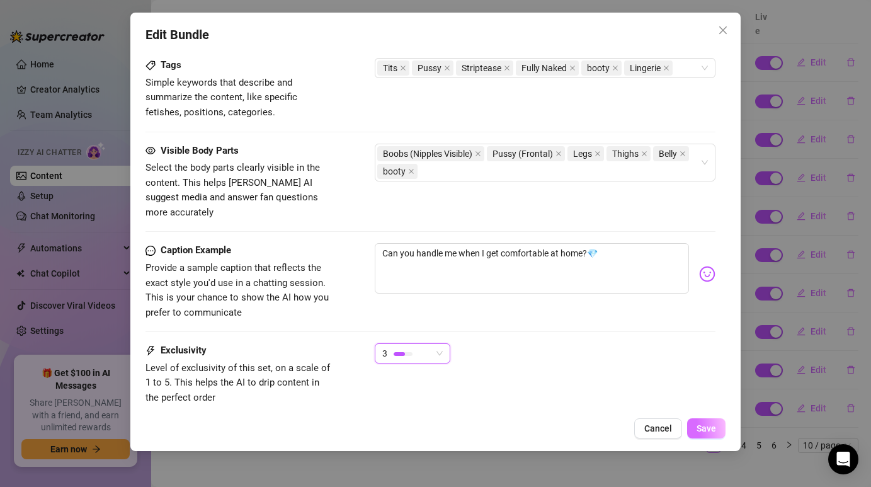
click at [714, 429] on span "Save" at bounding box center [707, 428] width 20 height 10
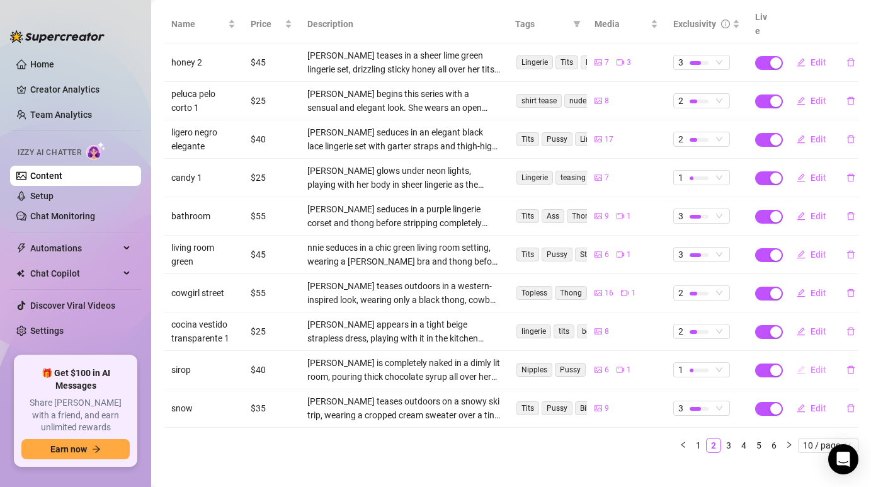
click at [818, 360] on button "Edit" at bounding box center [812, 370] width 50 height 20
type textarea "Dripping in chocolate… care for a taste? 🍫"
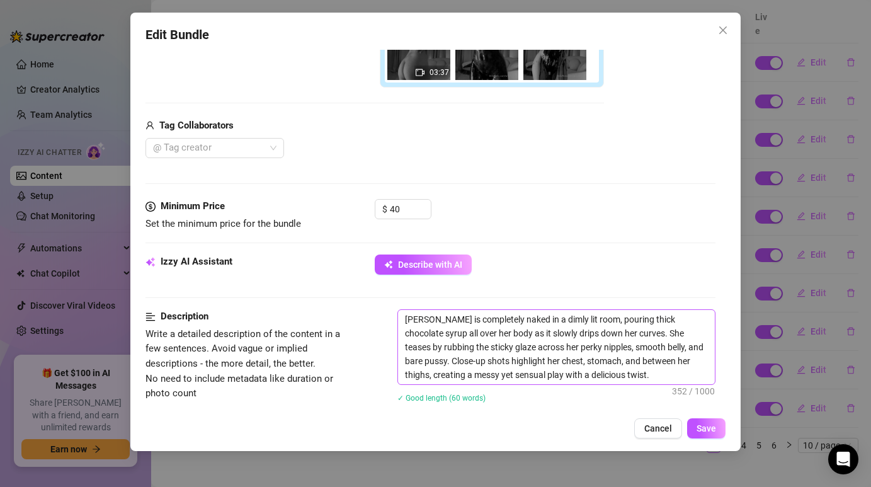
scroll to position [360, 0]
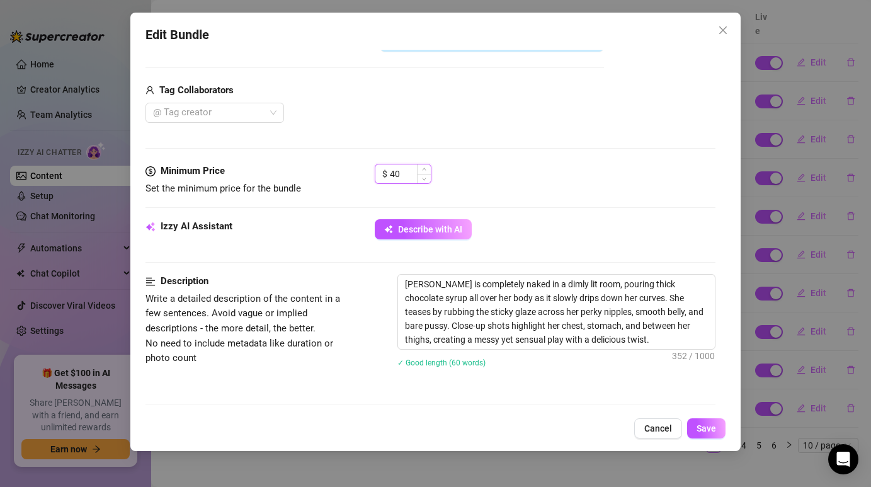
click at [410, 173] on input "40" at bounding box center [410, 173] width 41 height 19
type input "4"
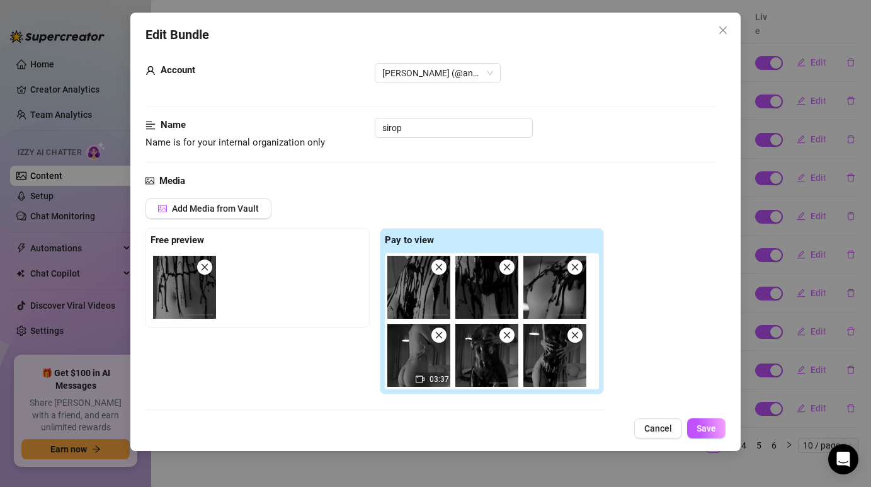
scroll to position [0, 0]
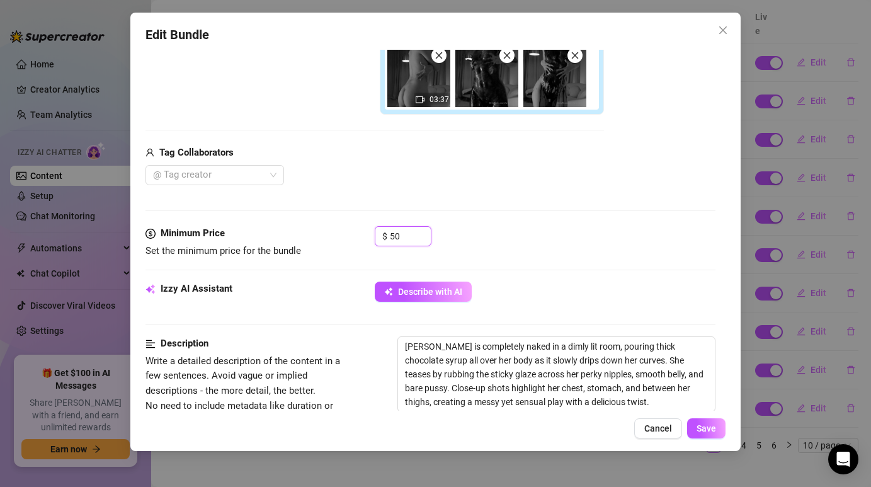
type input "50"
click at [520, 154] on div "Tag Collaborators" at bounding box center [375, 153] width 459 height 15
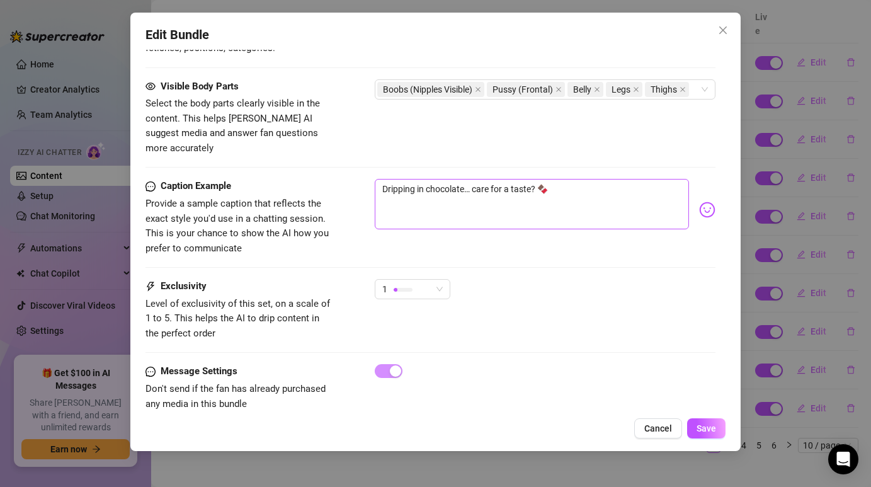
scroll to position [799, 0]
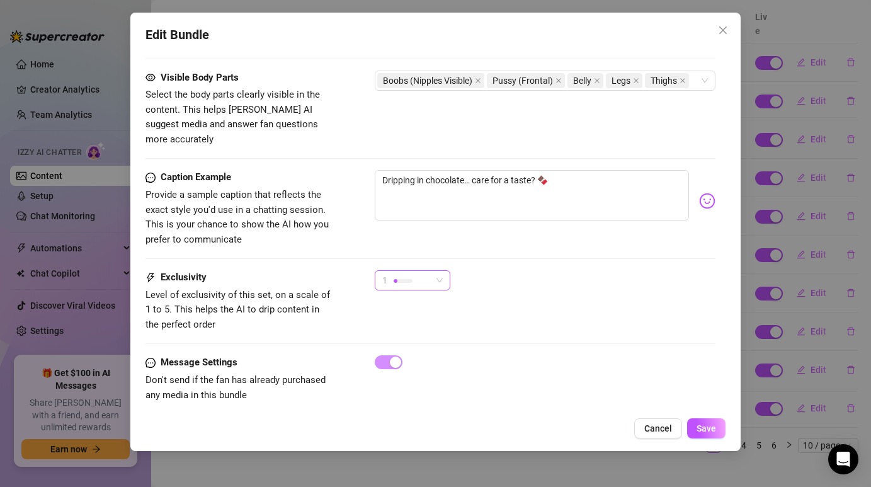
click at [445, 270] on div "1" at bounding box center [413, 280] width 76 height 20
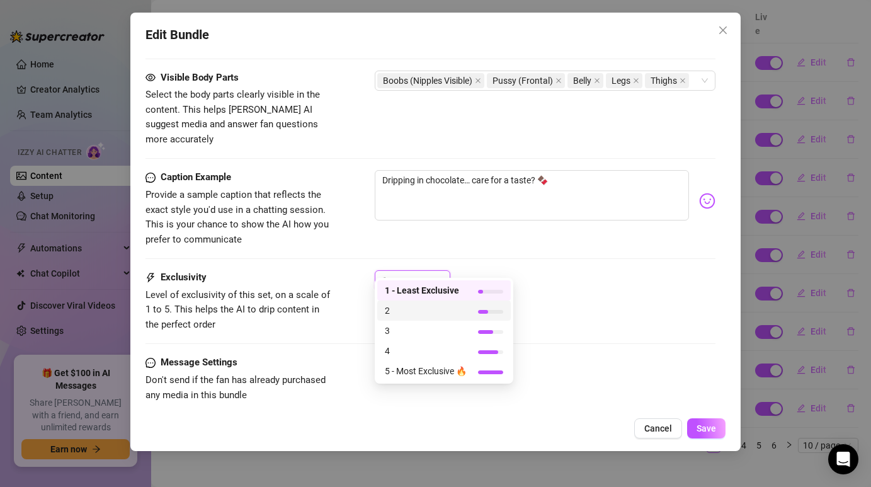
click at [418, 316] on span "2" at bounding box center [426, 311] width 82 height 14
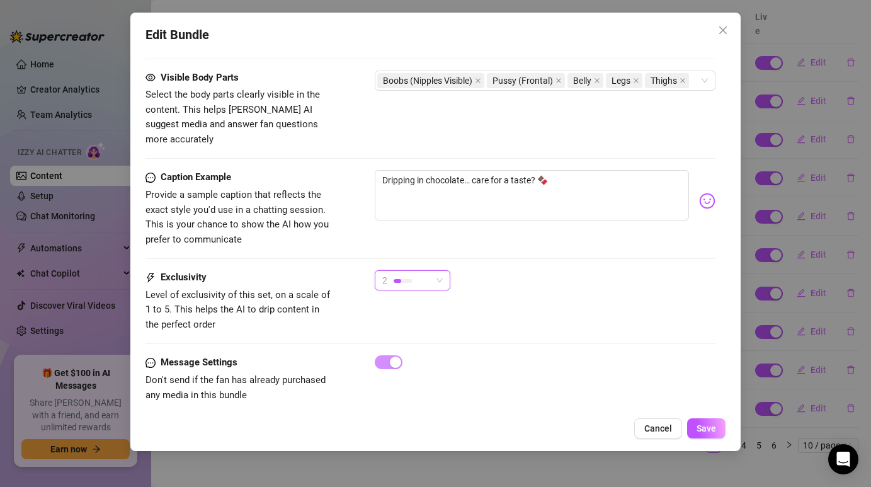
click at [447, 271] on div "2" at bounding box center [413, 280] width 76 height 20
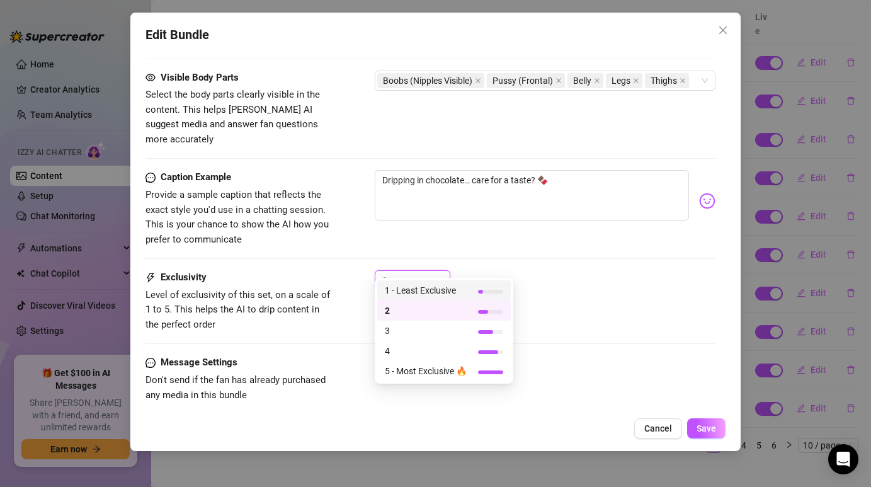
click at [475, 250] on div "Caption Example Provide a sample caption that reflects the exact style you'd us…" at bounding box center [430, 220] width 569 height 100
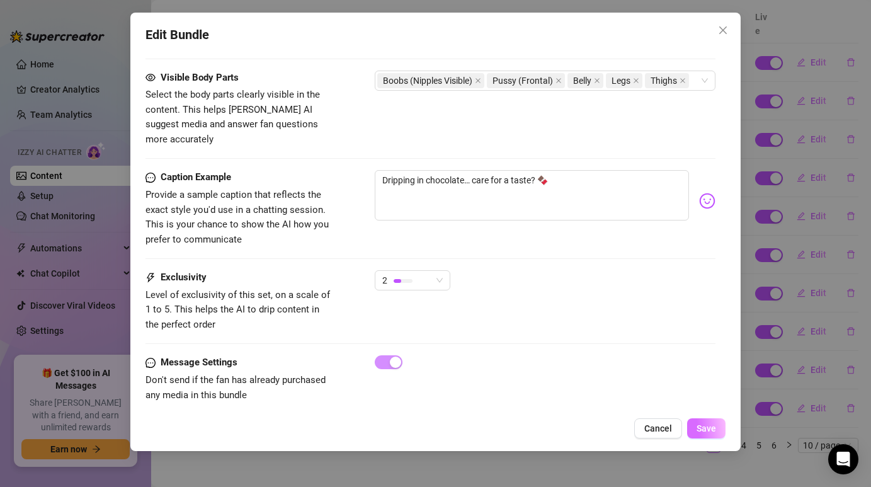
click at [707, 432] on span "Save" at bounding box center [707, 428] width 20 height 10
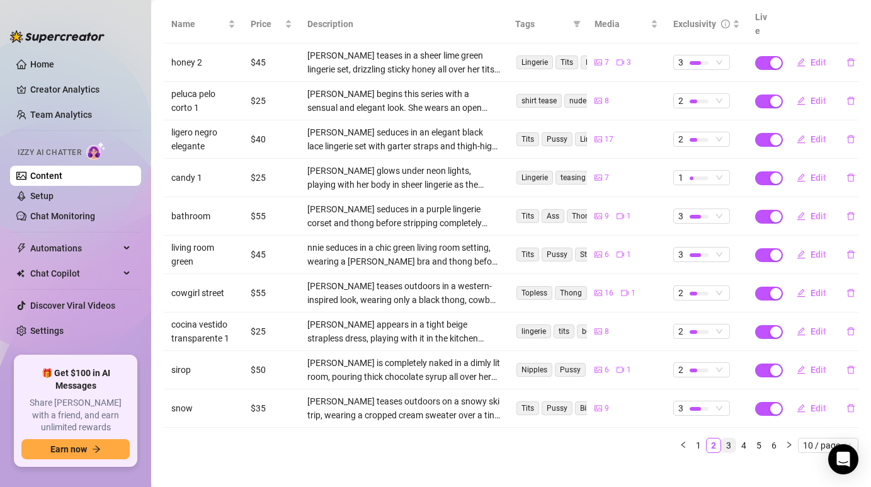
click at [724, 438] on link "3" at bounding box center [729, 445] width 14 height 14
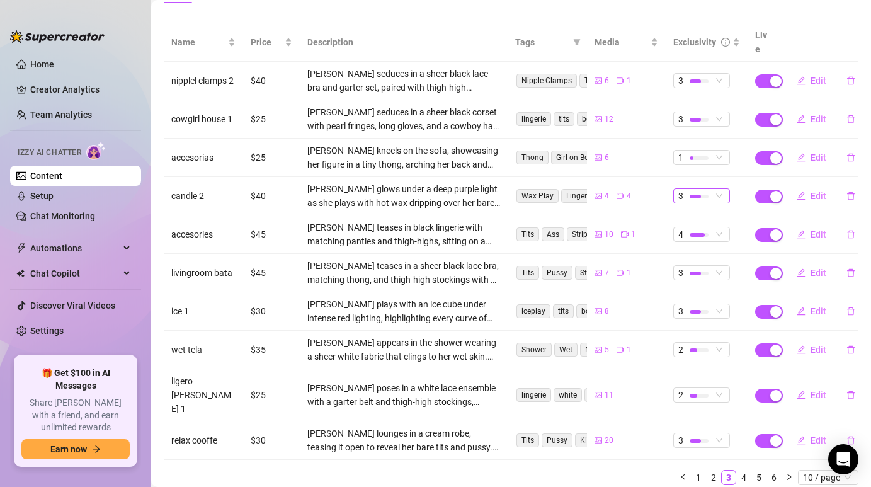
scroll to position [164, 0]
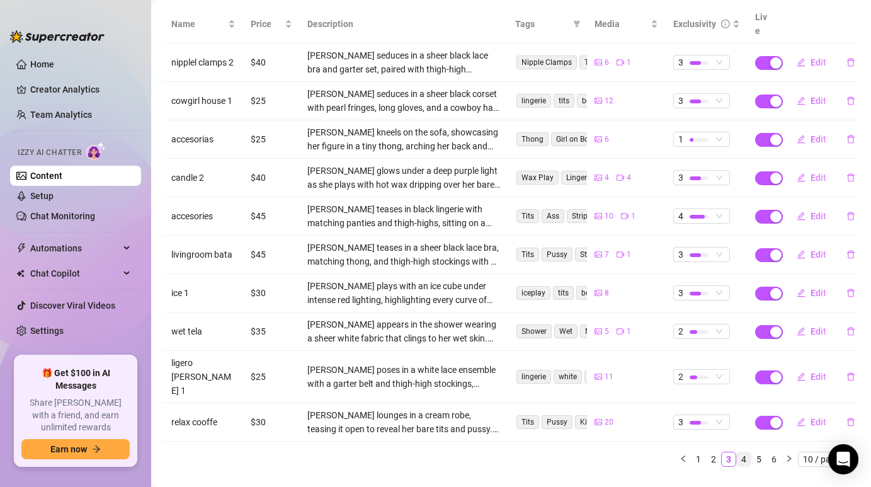
click at [746, 452] on link "4" at bounding box center [744, 459] width 14 height 14
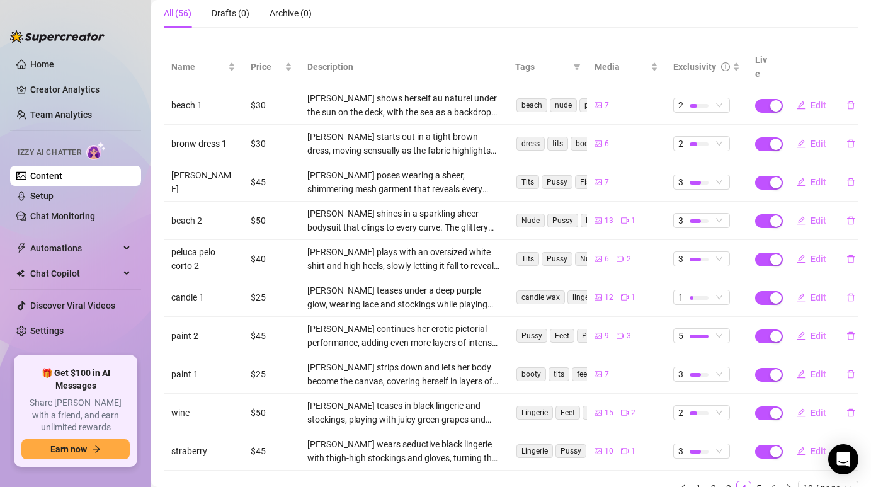
scroll to position [125, 0]
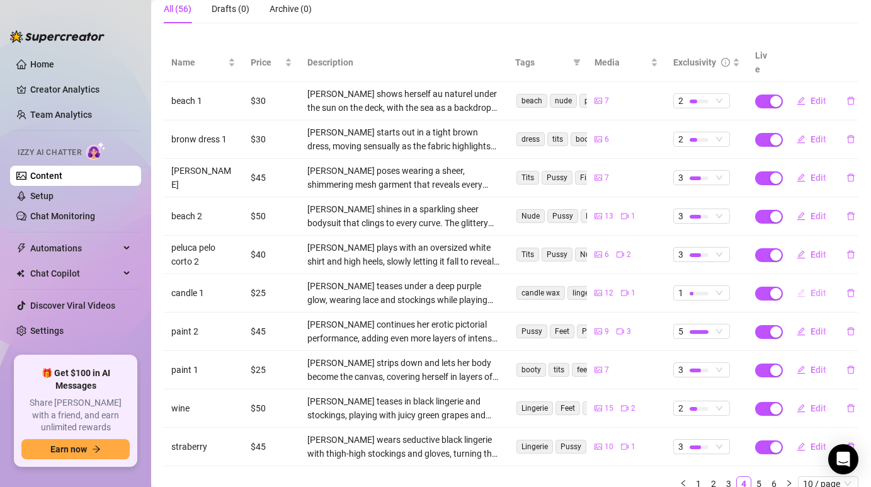
click at [810, 283] on button "Edit" at bounding box center [812, 293] width 50 height 20
type textarea "Purple glow, hot wax dripping… do you want to see how far I go? 🔥. don’t miss P…"
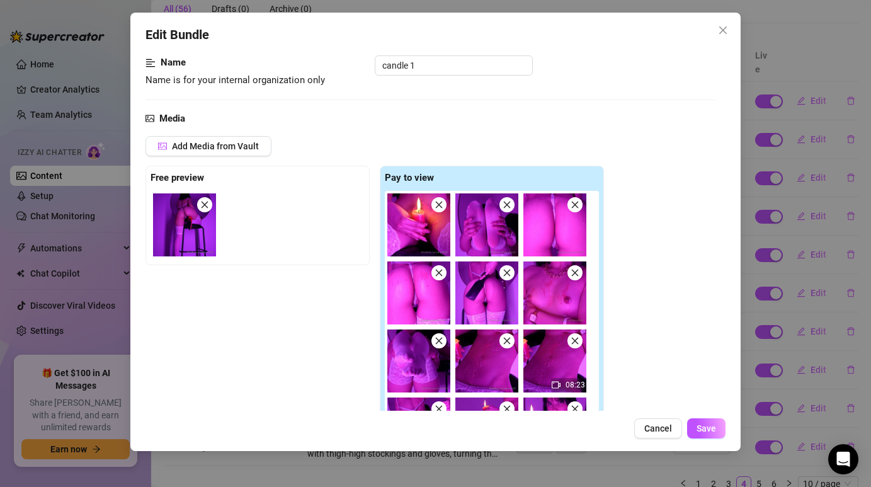
scroll to position [83, 0]
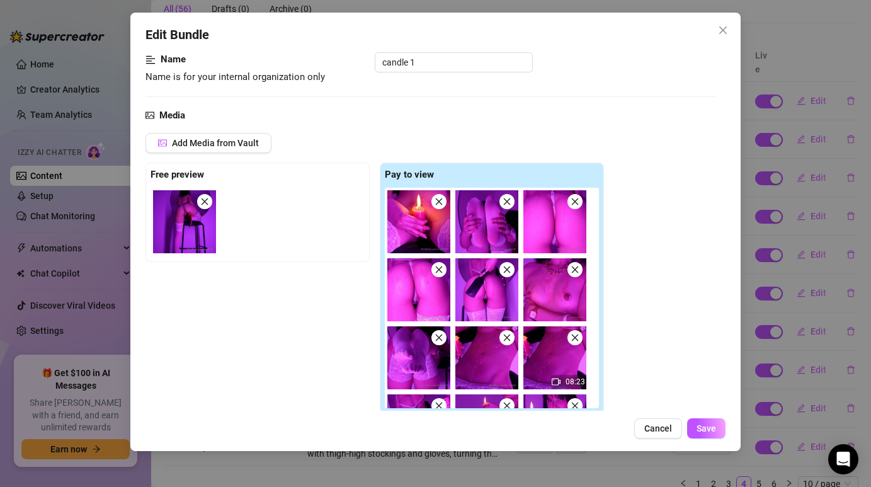
click at [576, 337] on icon "close" at bounding box center [575, 337] width 7 height 7
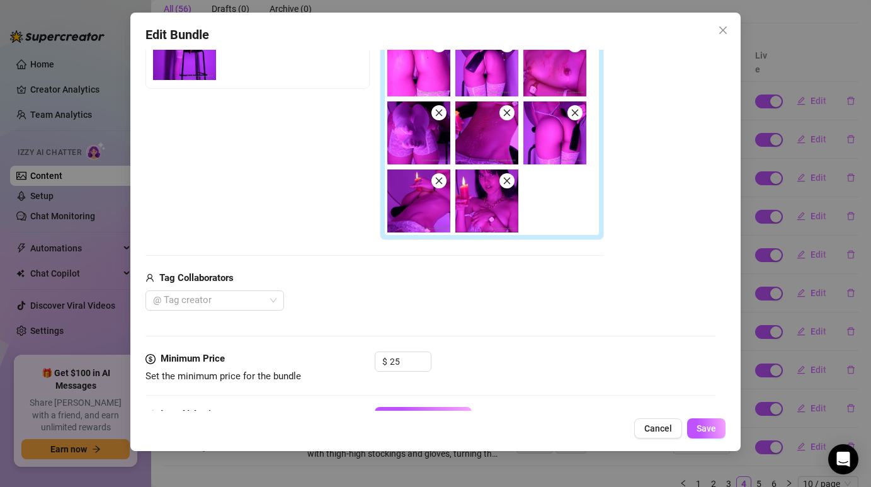
scroll to position [320, 0]
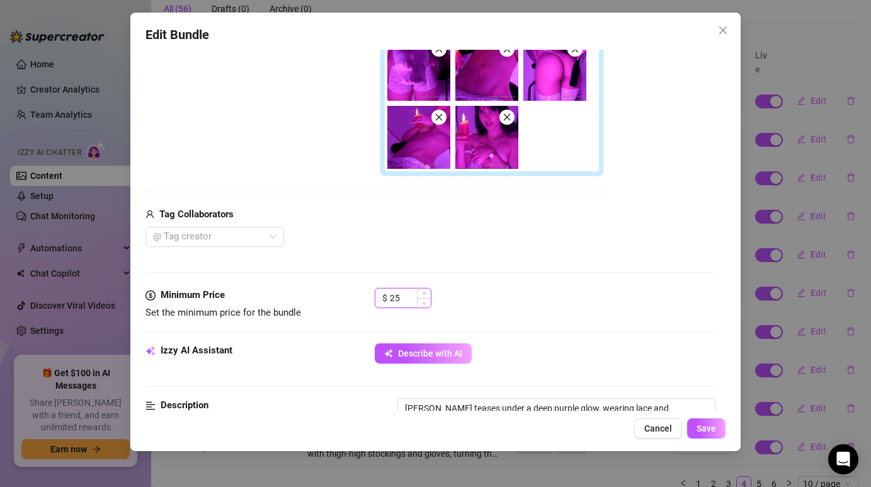
click at [411, 297] on input "25" at bounding box center [410, 297] width 41 height 19
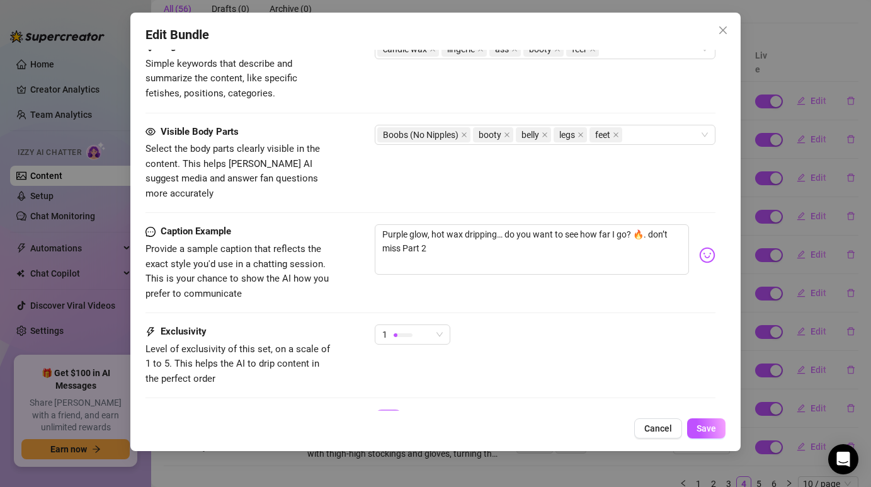
scroll to position [884, 0]
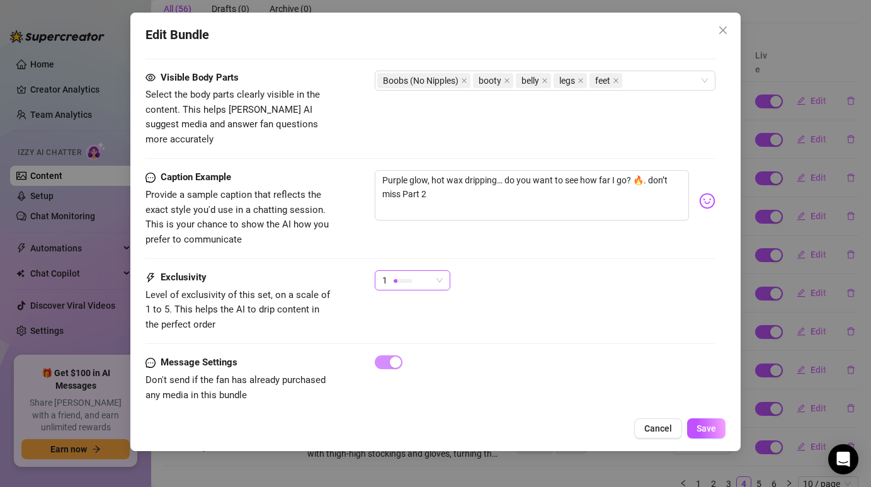
click at [449, 270] on div "1" at bounding box center [413, 280] width 76 height 20
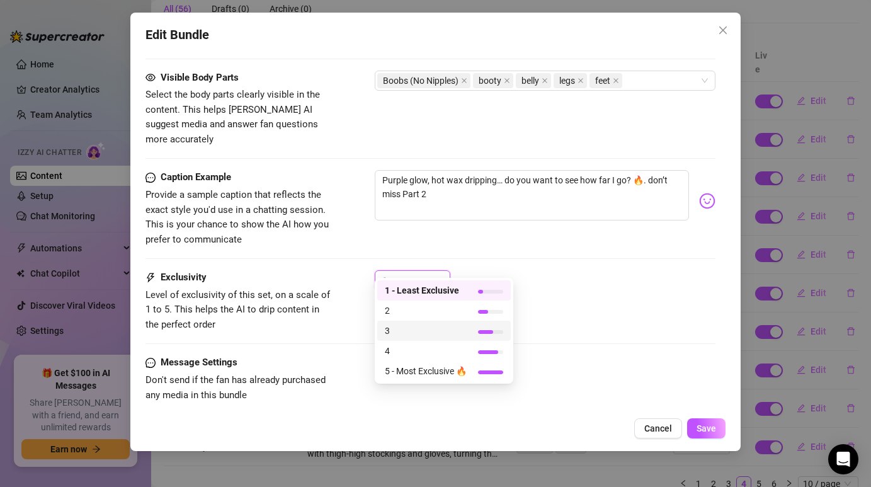
click at [435, 334] on span "3" at bounding box center [426, 331] width 82 height 14
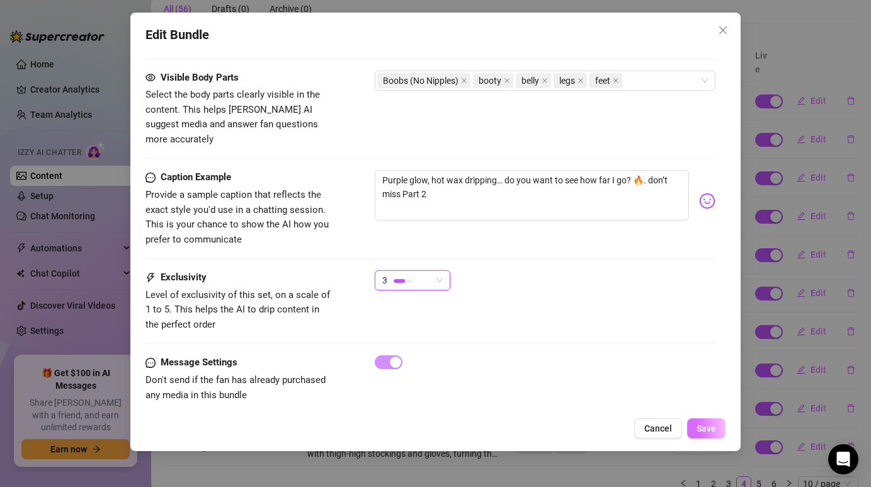
click at [705, 432] on span "Save" at bounding box center [707, 428] width 20 height 10
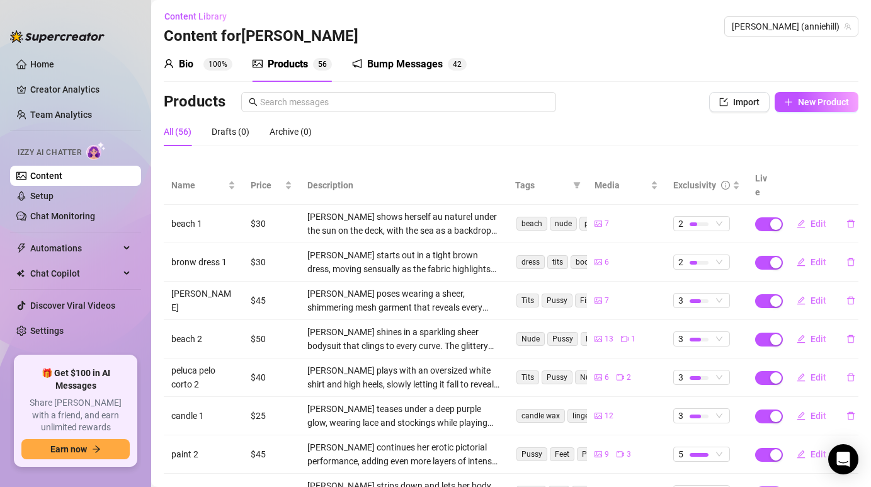
scroll to position [0, 0]
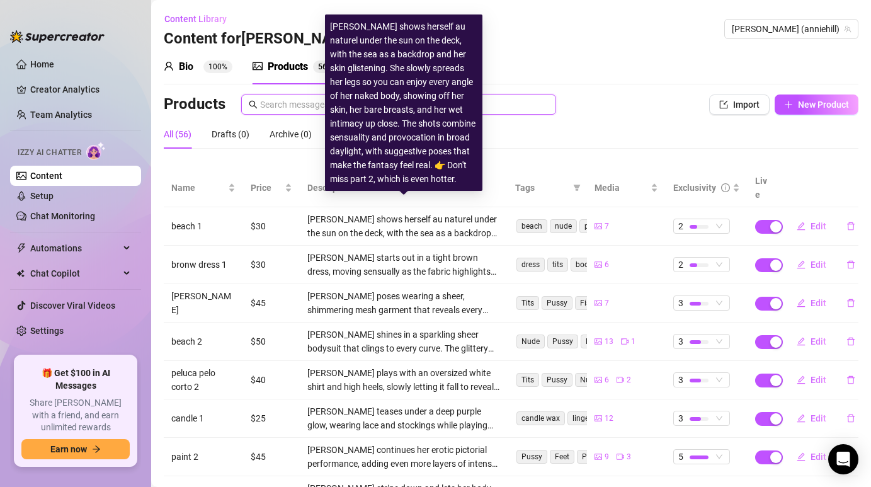
click at [309, 107] on input "text" at bounding box center [404, 105] width 288 height 14
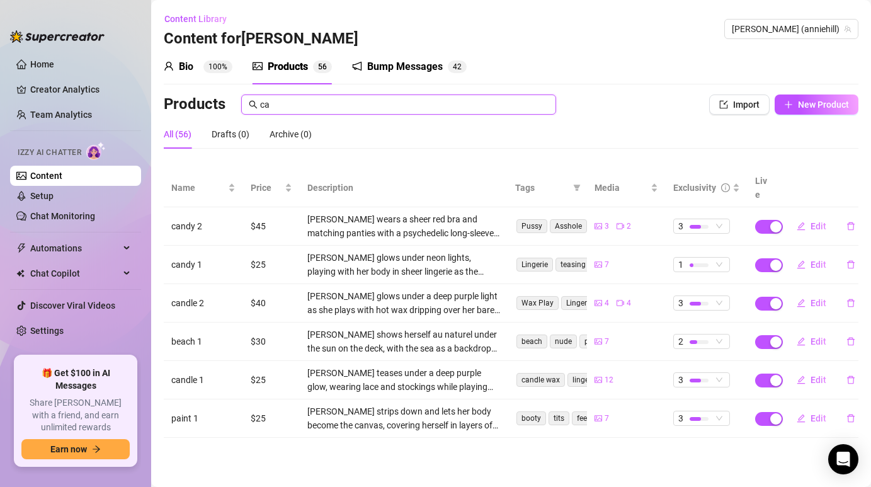
type input "c"
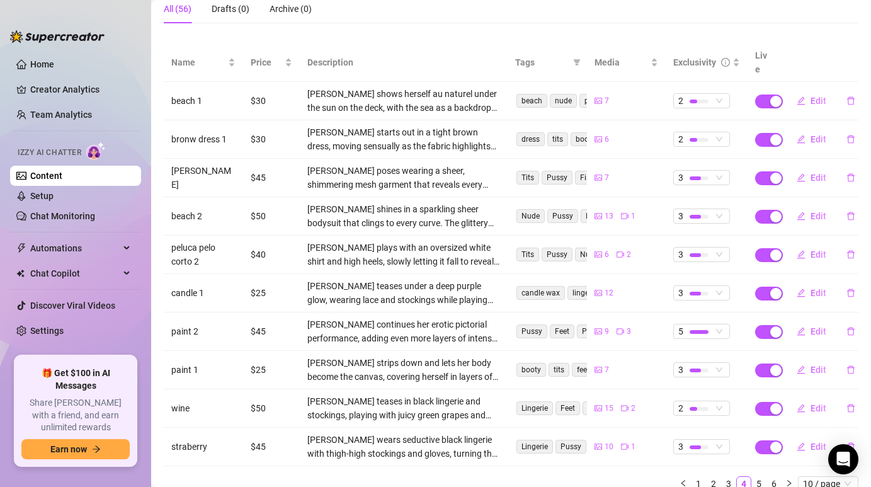
scroll to position [107, 0]
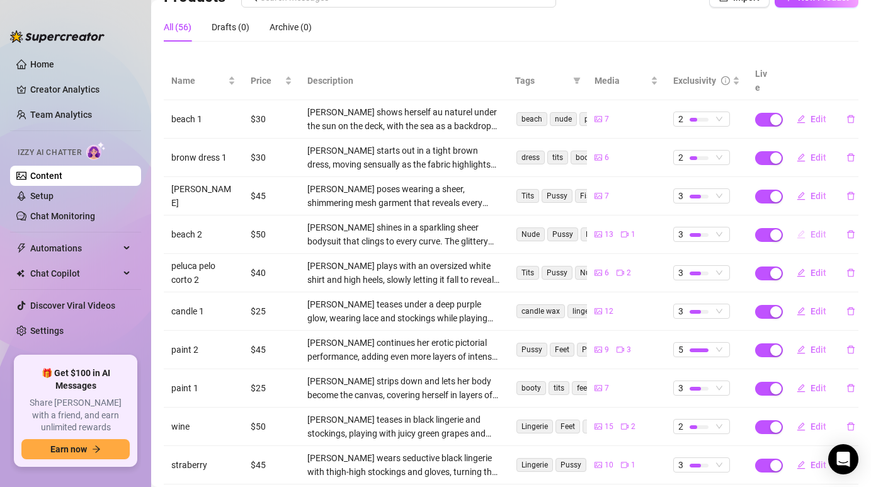
click at [807, 226] on button "Edit" at bounding box center [812, 234] width 50 height 20
type textarea "Glitter, curves, and nothing to hide ✨ Wanna see how the sparkles look up close?"
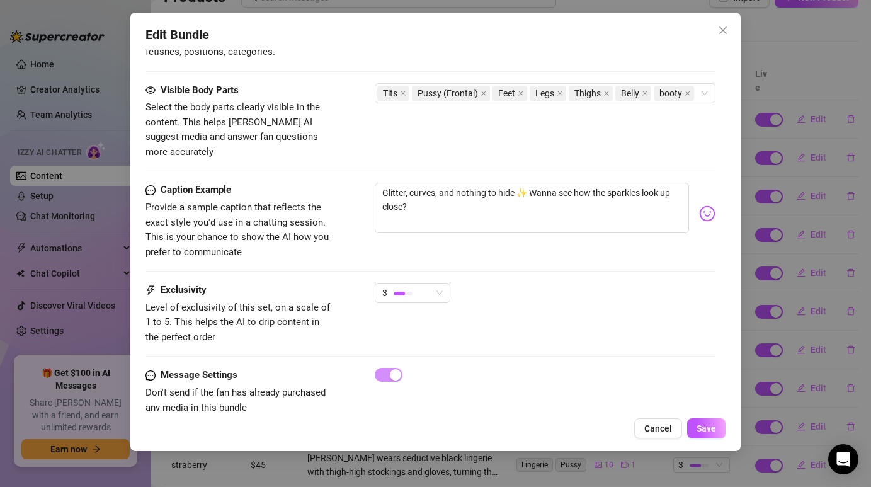
scroll to position [884, 0]
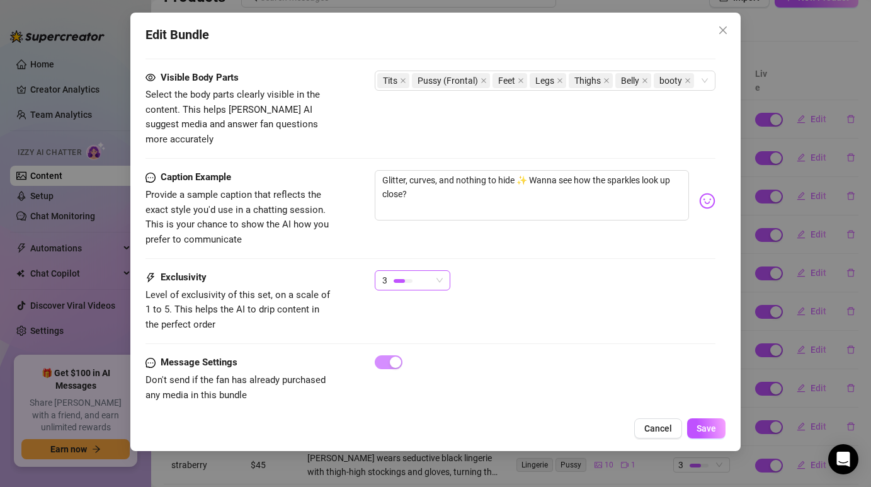
click at [417, 271] on div "3" at bounding box center [406, 280] width 49 height 19
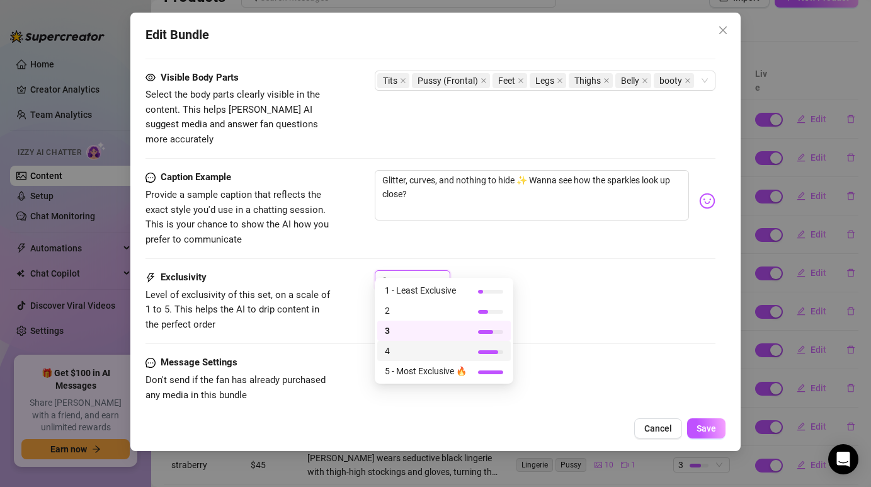
click at [432, 350] on span "4" at bounding box center [426, 351] width 82 height 14
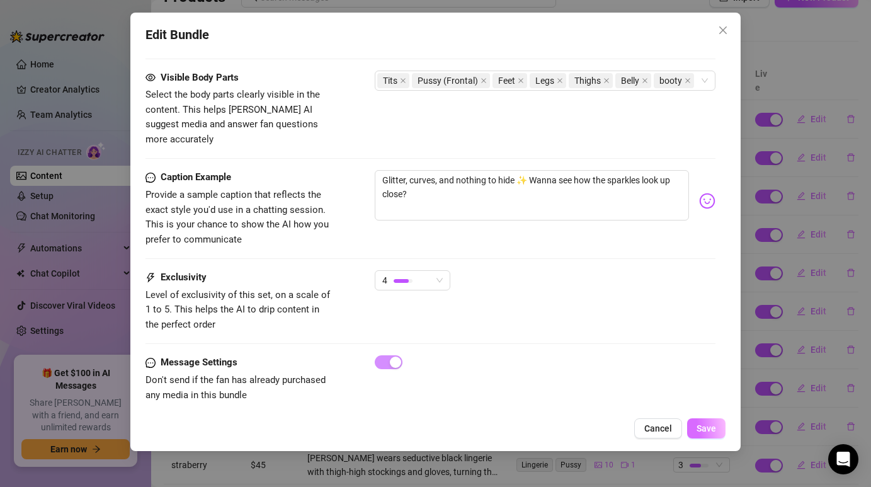
click at [705, 426] on span "Save" at bounding box center [707, 428] width 20 height 10
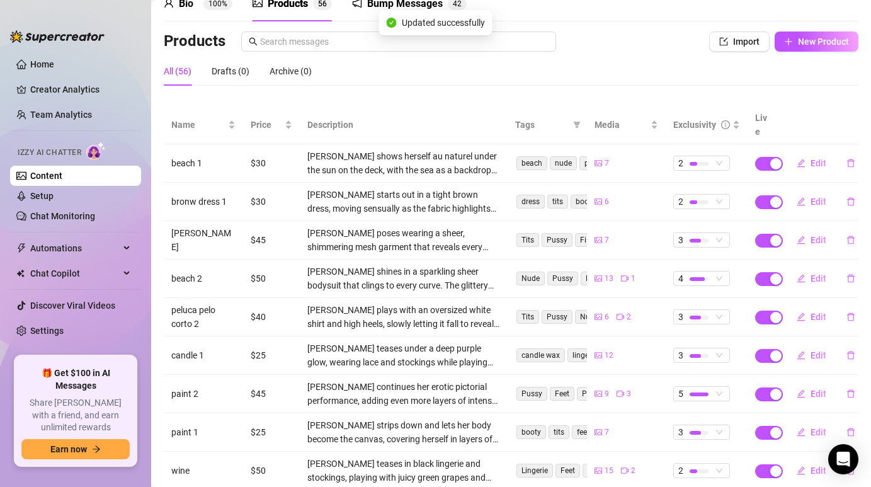
scroll to position [164, 0]
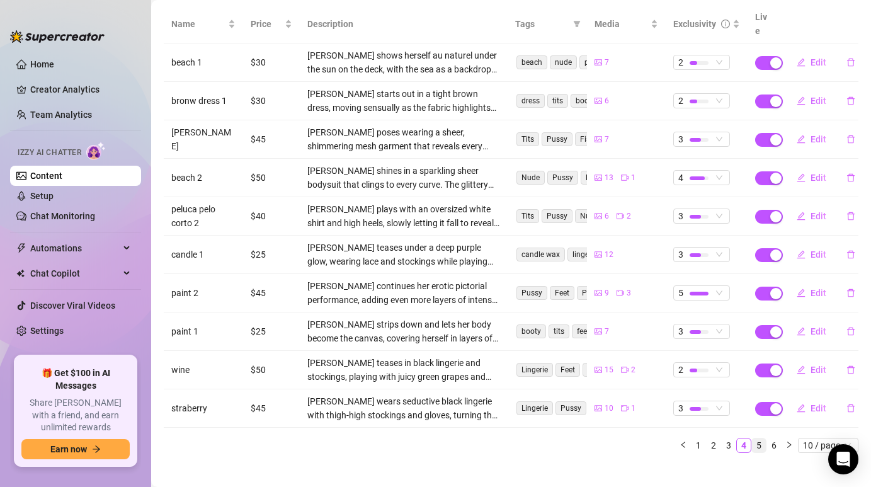
click at [755, 438] on link "5" at bounding box center [759, 445] width 14 height 14
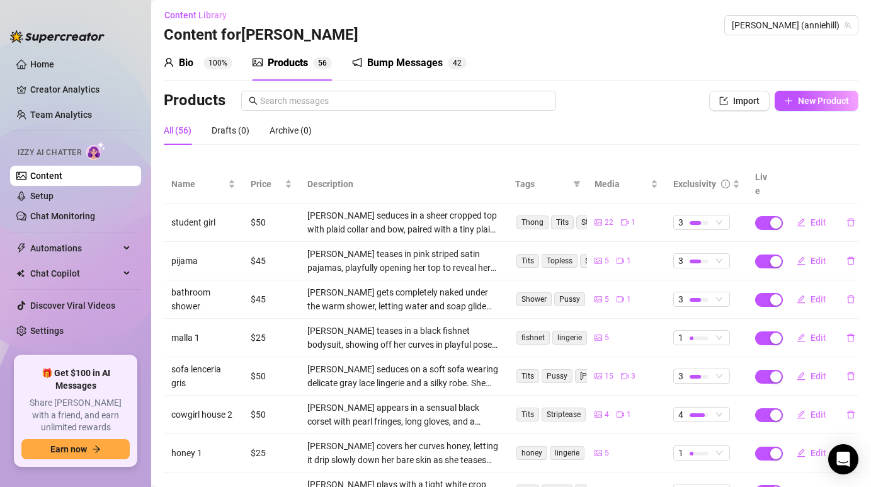
scroll to position [0, 0]
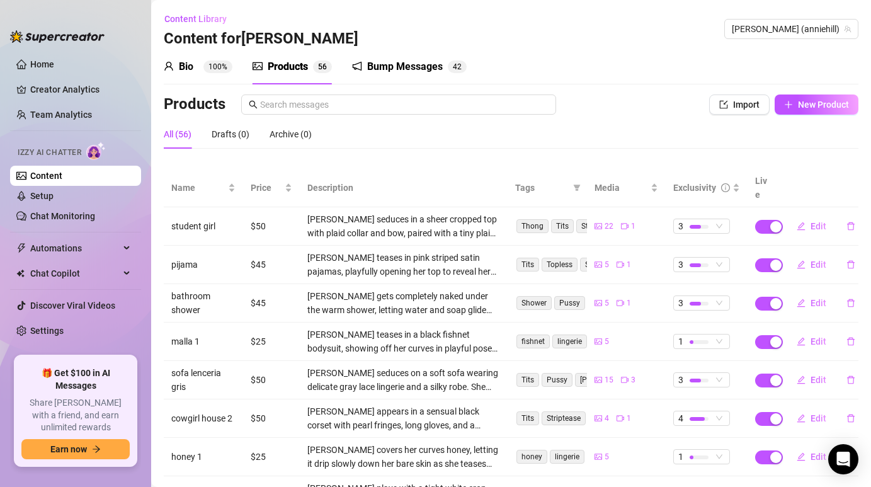
click at [389, 62] on div "Bump Messages" at bounding box center [405, 66] width 76 height 15
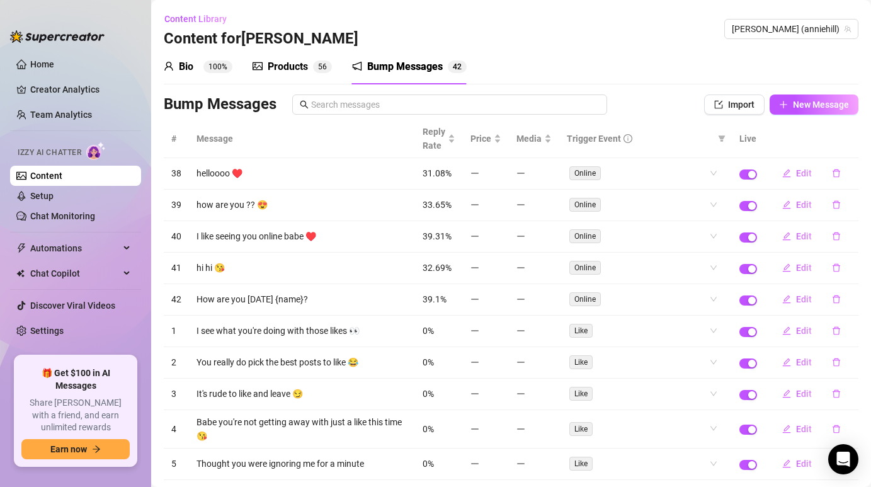
click at [312, 66] on div "Products 5 6" at bounding box center [292, 66] width 79 height 15
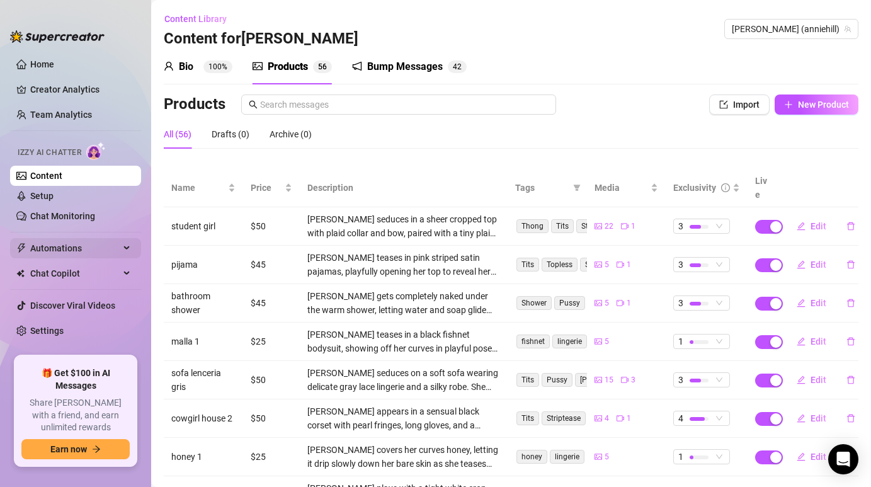
click at [113, 254] on span "Automations" at bounding box center [74, 248] width 89 height 20
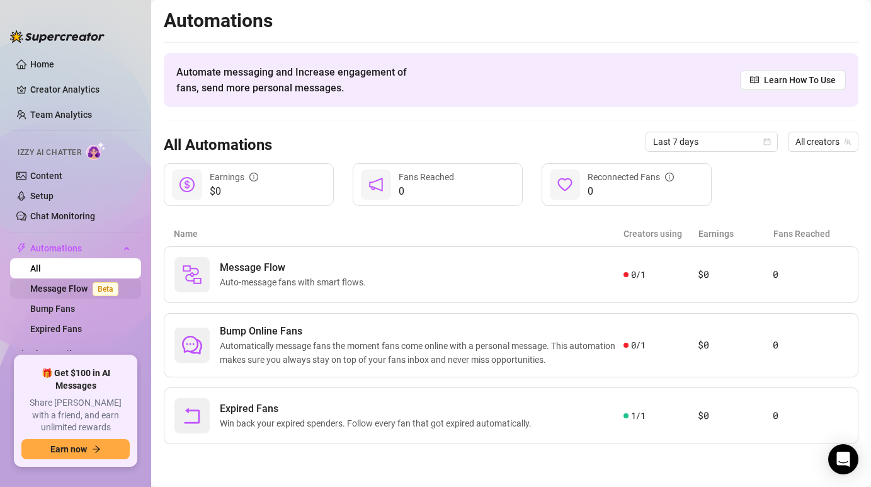
click at [107, 284] on span "Beta" at bounding box center [106, 289] width 26 height 14
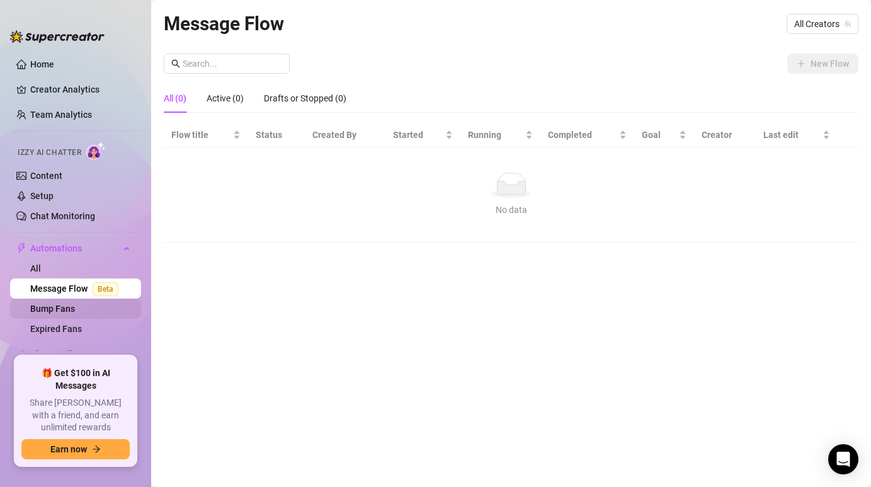
click at [75, 308] on link "Bump Fans" at bounding box center [52, 309] width 45 height 10
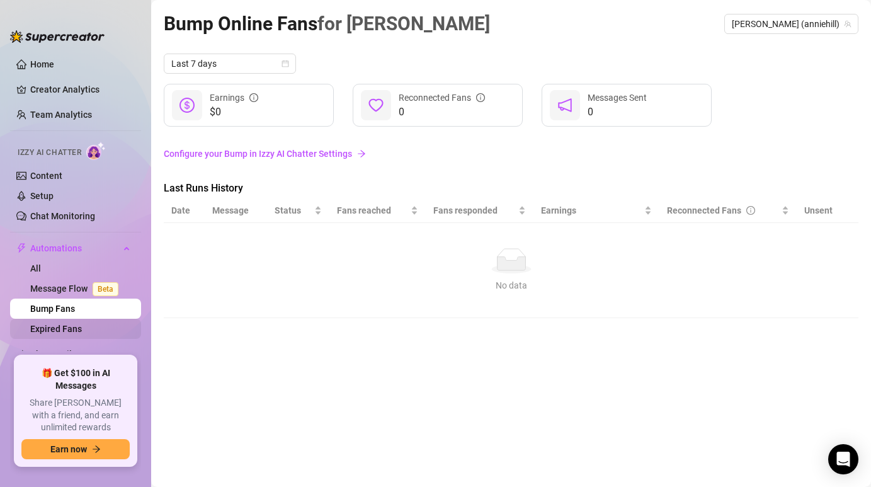
click at [82, 324] on link "Expired Fans" at bounding box center [56, 329] width 52 height 10
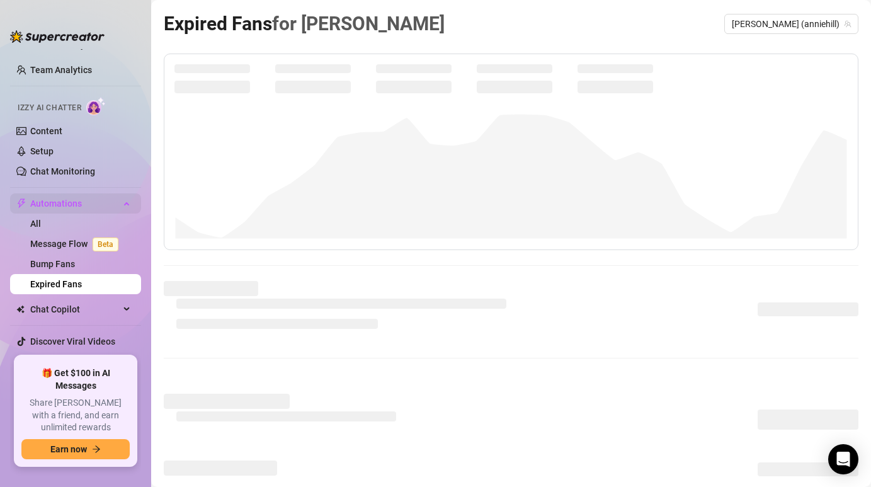
scroll to position [46, 0]
click at [54, 145] on link "Setup" at bounding box center [41, 150] width 23 height 10
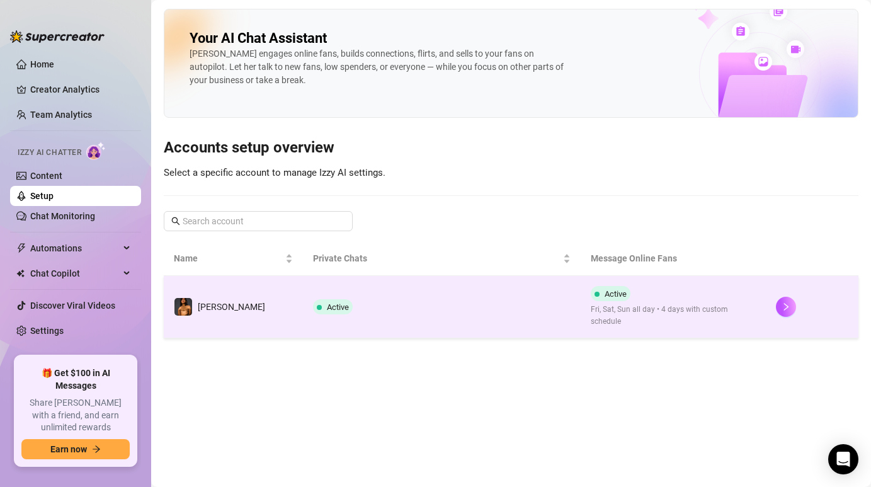
click at [303, 294] on td "Active" at bounding box center [442, 307] width 278 height 62
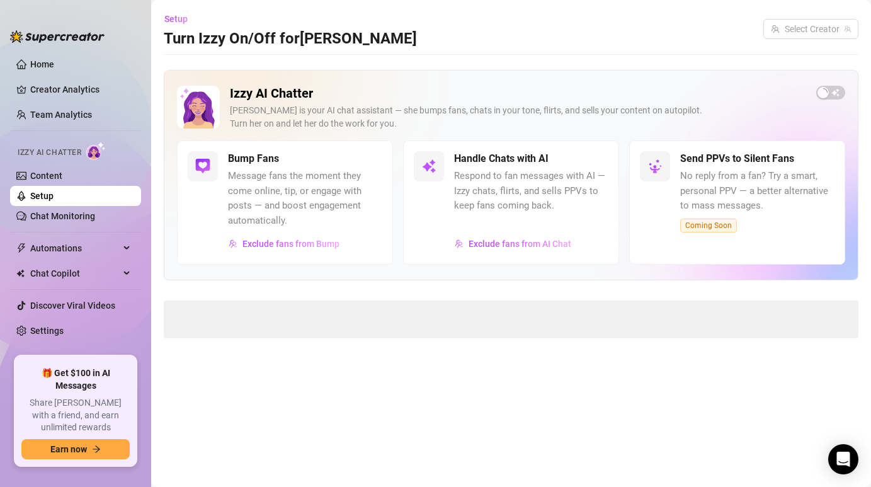
click at [283, 294] on div "Izzy AI Chatter [PERSON_NAME] is your AI chat assistant — she bumps fans, chats…" at bounding box center [511, 204] width 695 height 268
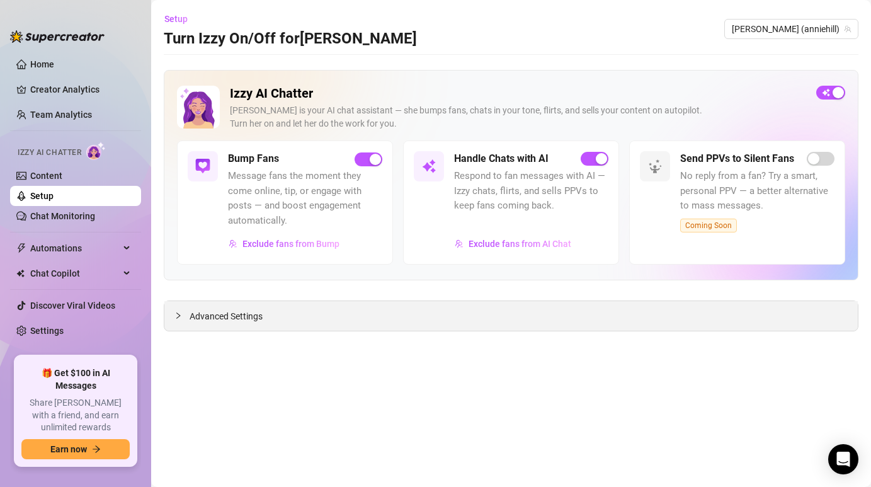
click at [321, 318] on div "Advanced Settings" at bounding box center [511, 316] width 694 height 30
click at [247, 318] on span "Advanced Settings" at bounding box center [226, 316] width 73 height 14
